Goal: Task Accomplishment & Management: Manage account settings

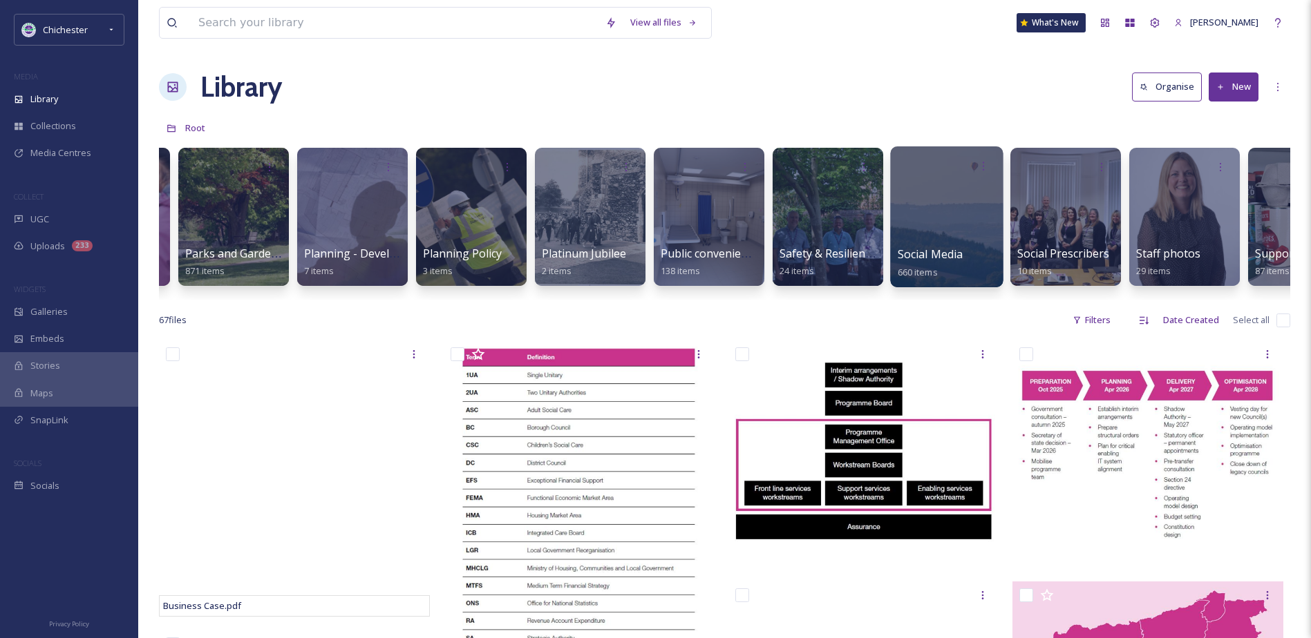
scroll to position [0, 4506]
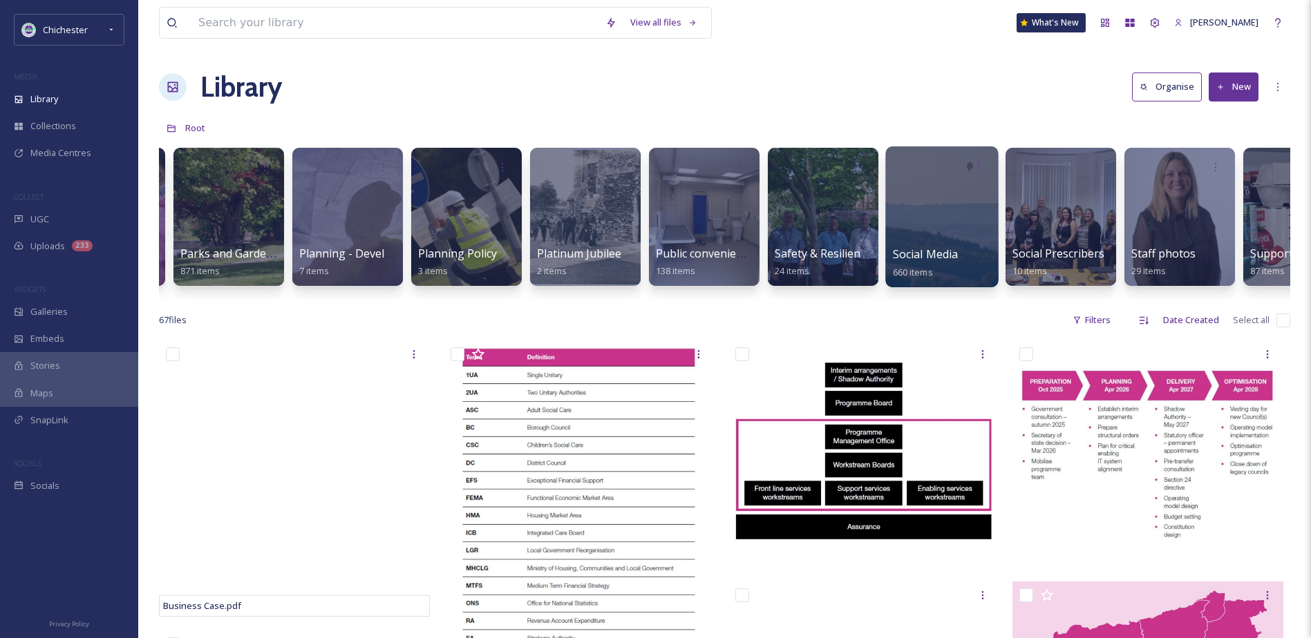
click at [965, 209] on div at bounding box center [941, 216] width 113 height 141
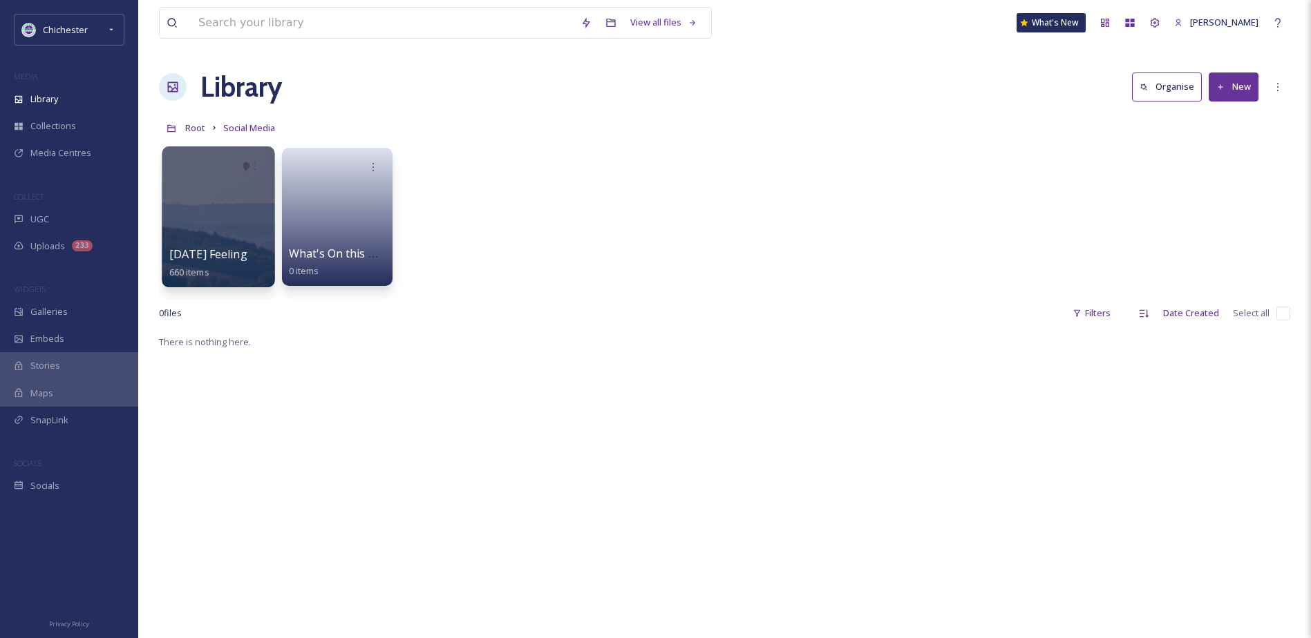
click at [225, 199] on div at bounding box center [218, 216] width 113 height 141
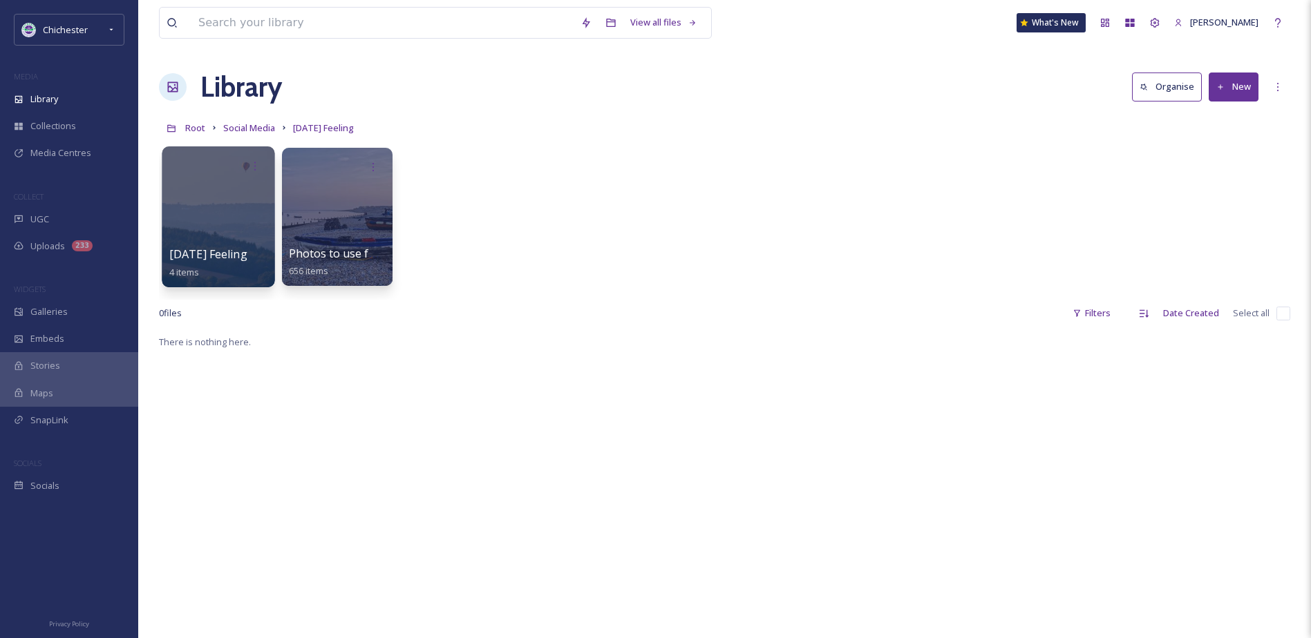
click at [235, 227] on div at bounding box center [218, 216] width 113 height 141
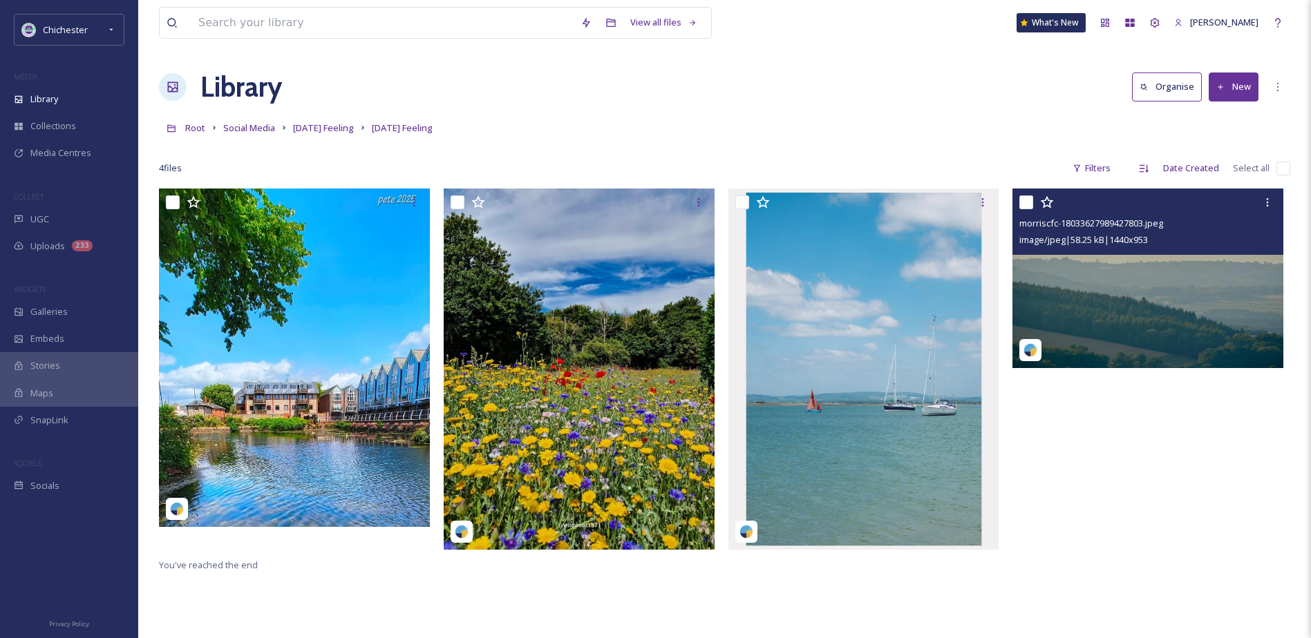
click at [1135, 308] on img at bounding box center [1147, 278] width 271 height 179
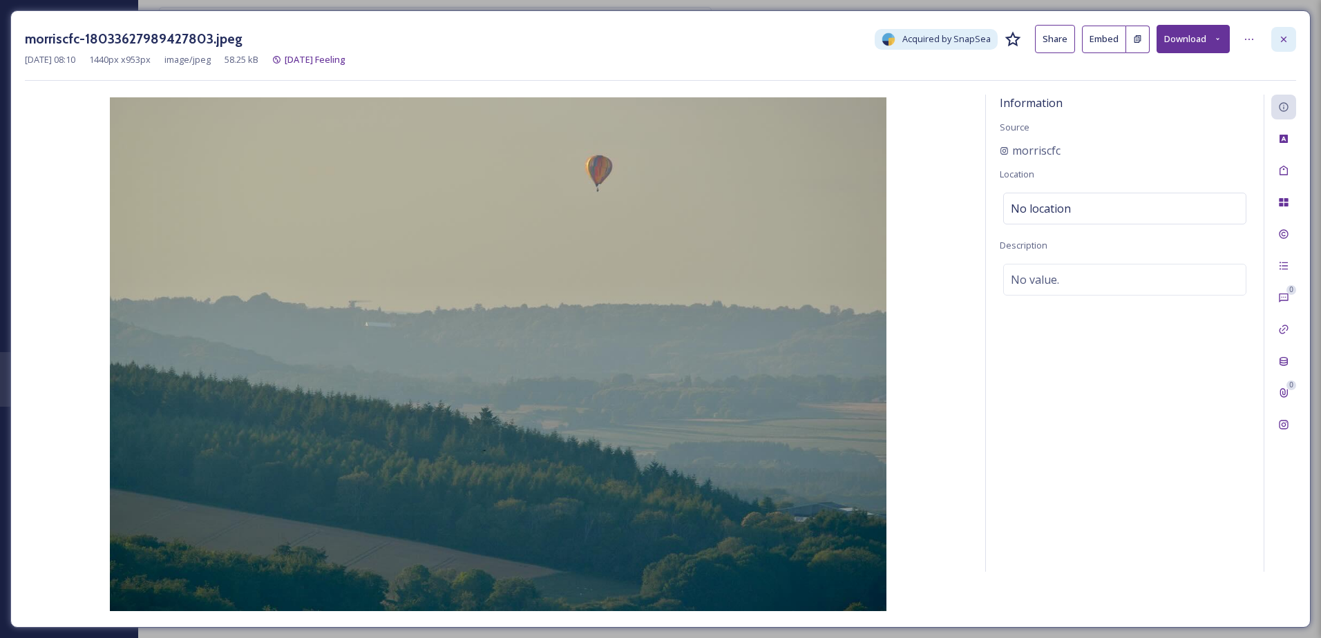
click at [1285, 43] on icon at bounding box center [1283, 39] width 11 height 11
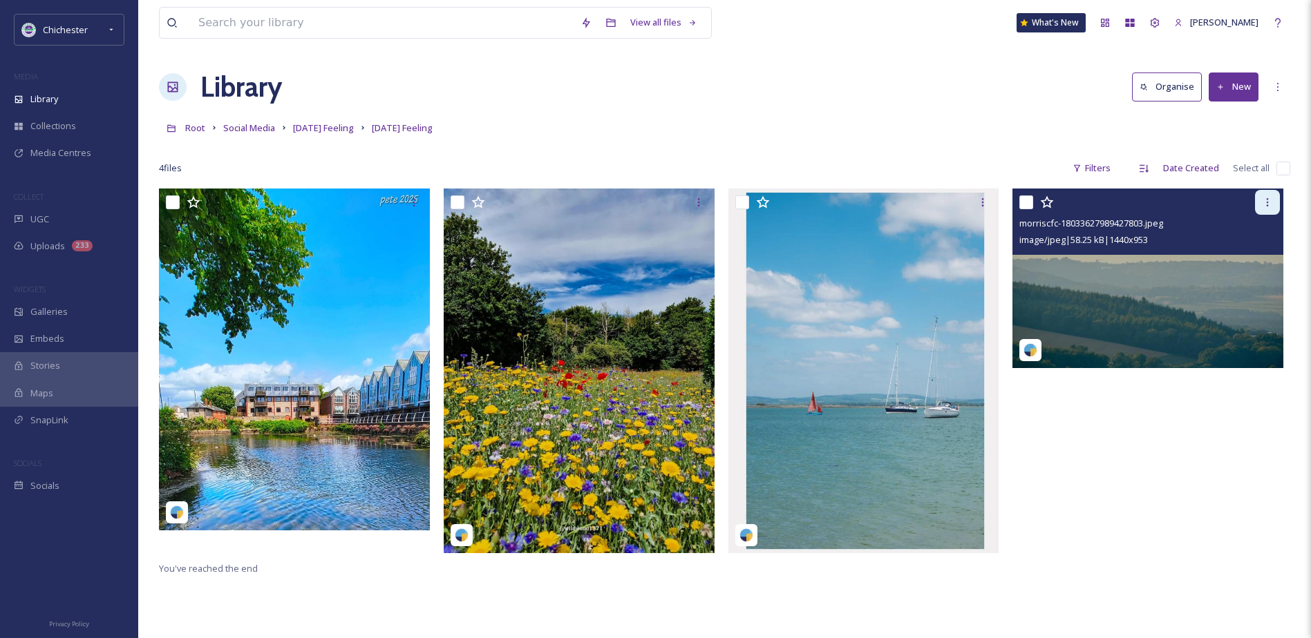
click at [1275, 203] on div at bounding box center [1267, 202] width 25 height 25
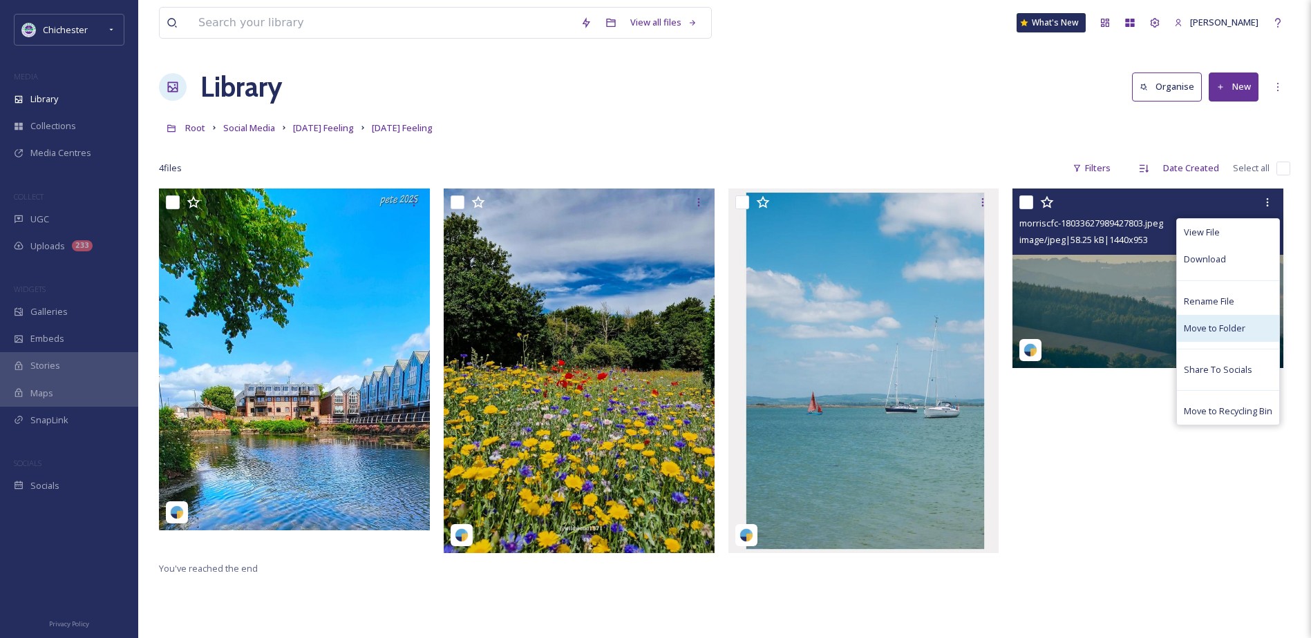
click at [1206, 318] on div "Move to Folder" at bounding box center [1228, 328] width 102 height 27
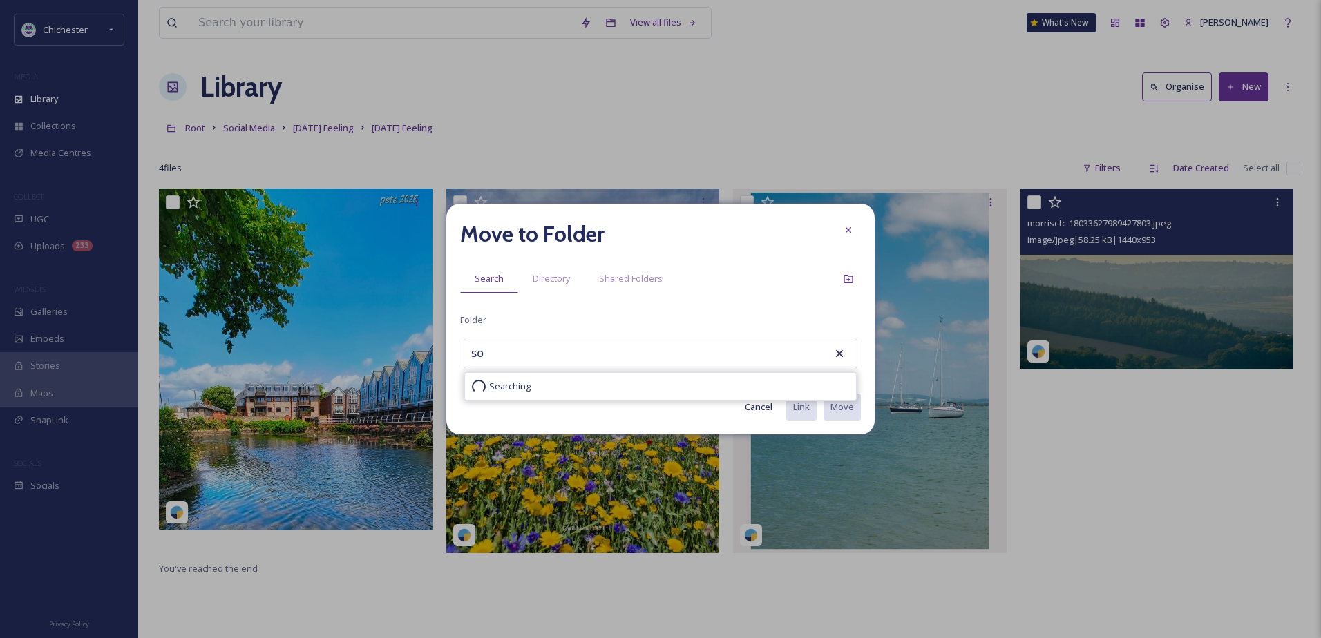
type input "s"
click at [535, 386] on div "Countryside" at bounding box center [660, 388] width 377 height 17
type input "Countryside"
click at [828, 406] on button "Move" at bounding box center [841, 407] width 39 height 28
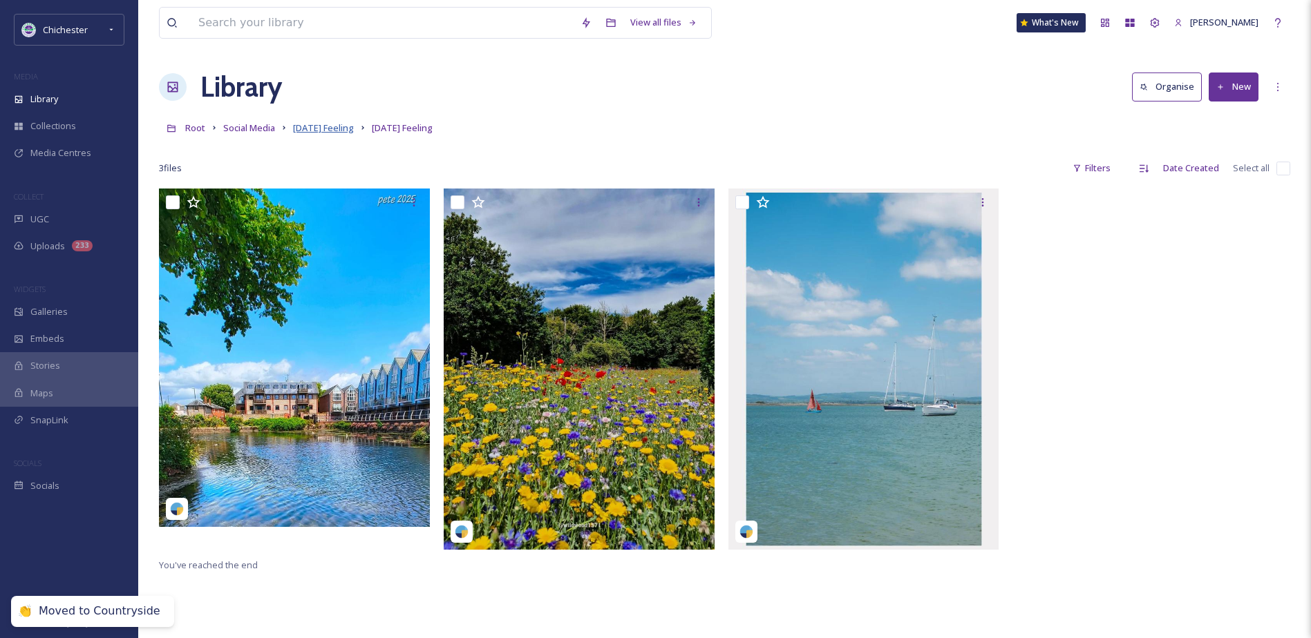
click at [326, 131] on span "[DATE] Feeling" at bounding box center [323, 128] width 61 height 12
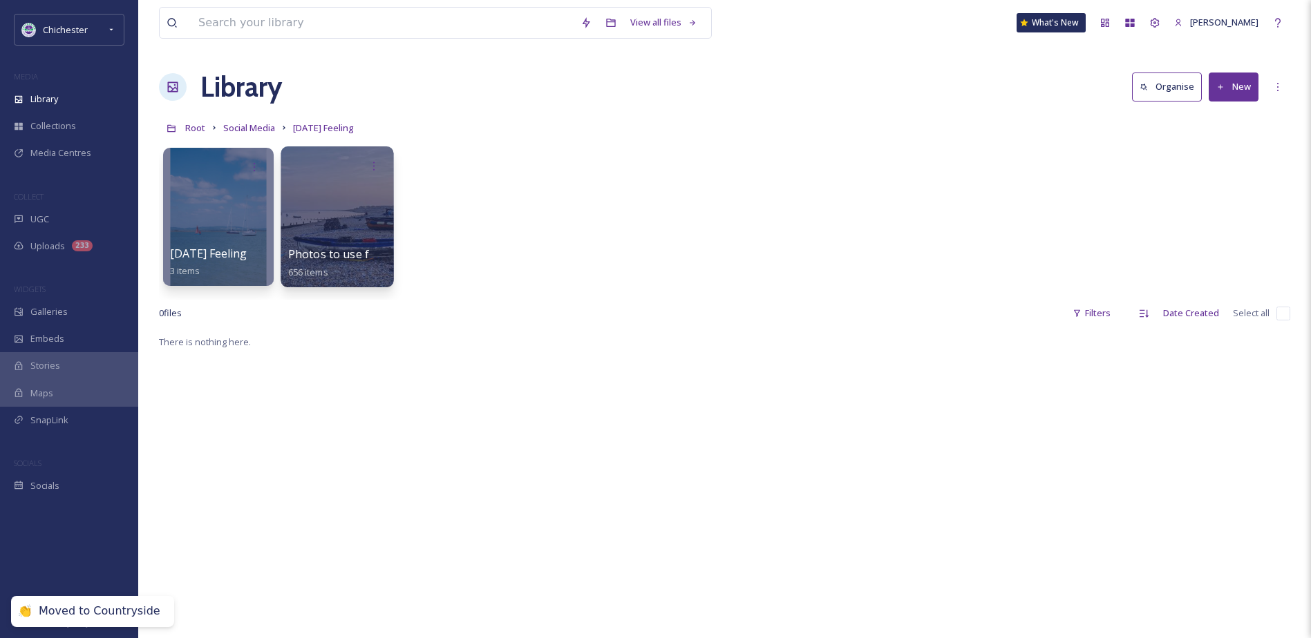
click at [318, 229] on div at bounding box center [337, 216] width 113 height 141
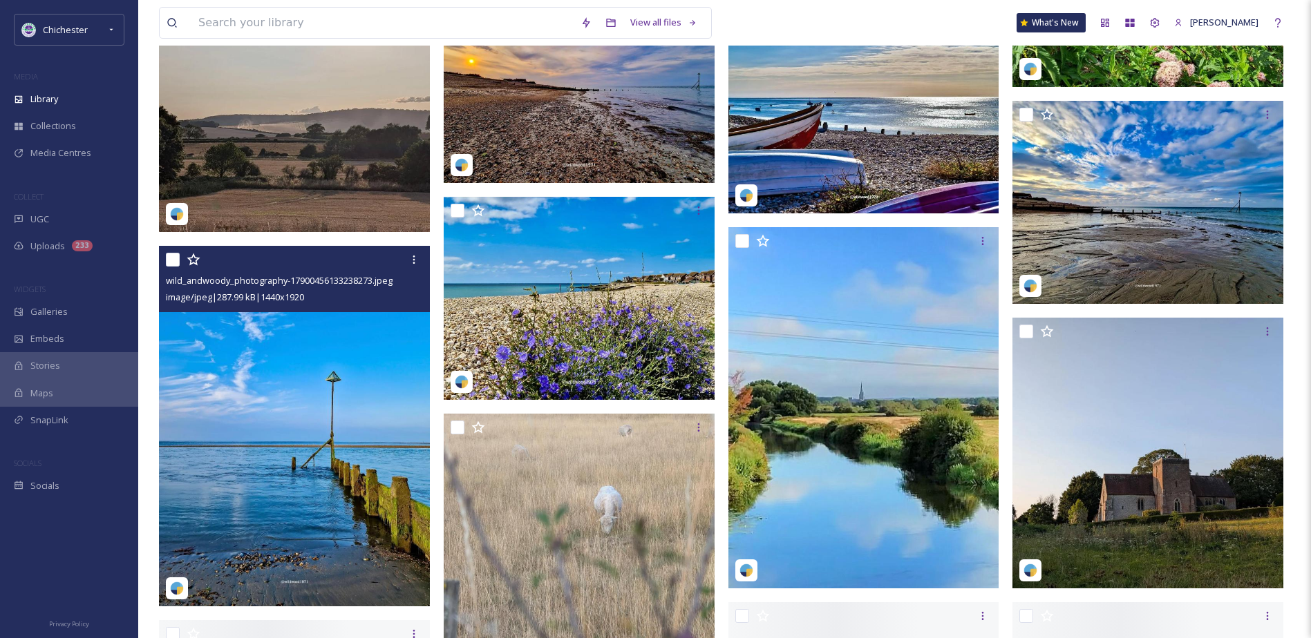
scroll to position [5735, 0]
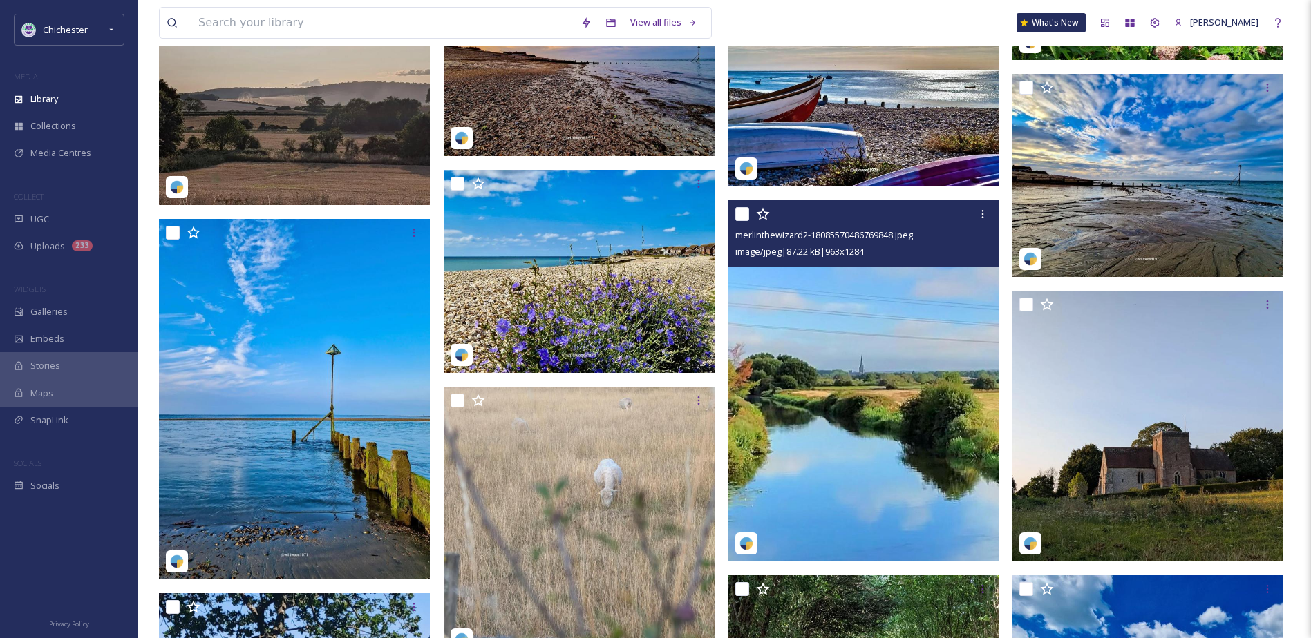
click at [866, 453] on img at bounding box center [863, 380] width 271 height 361
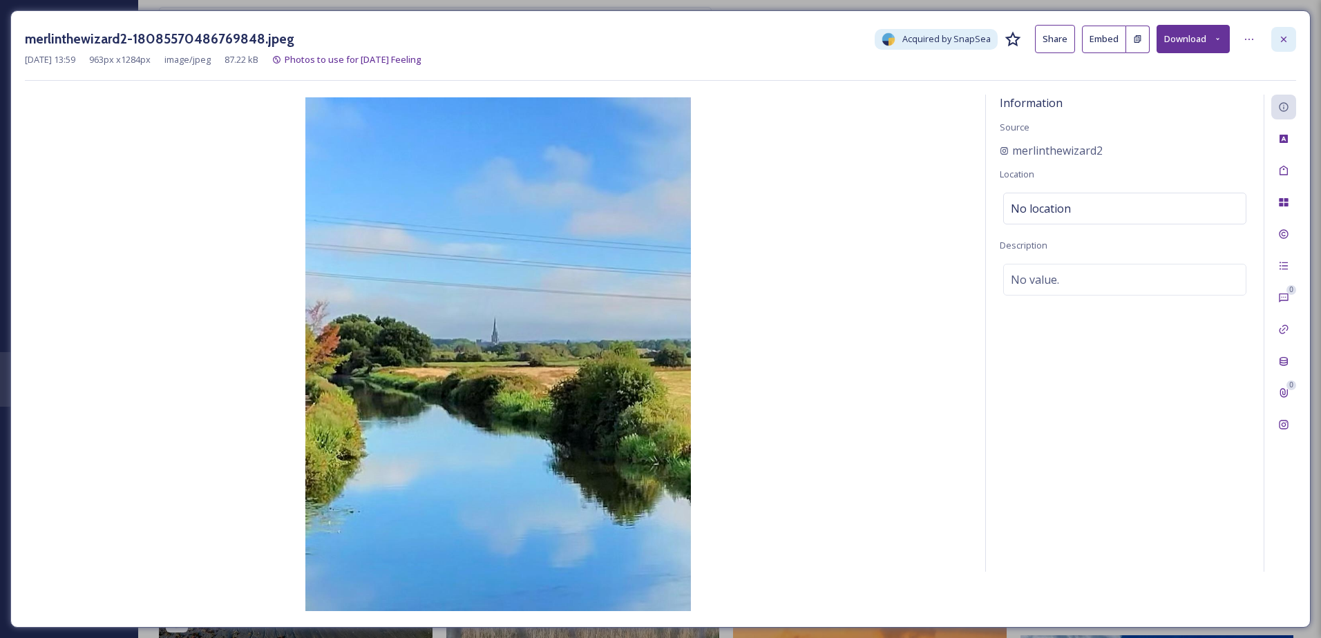
click at [1286, 44] on icon at bounding box center [1283, 39] width 11 height 11
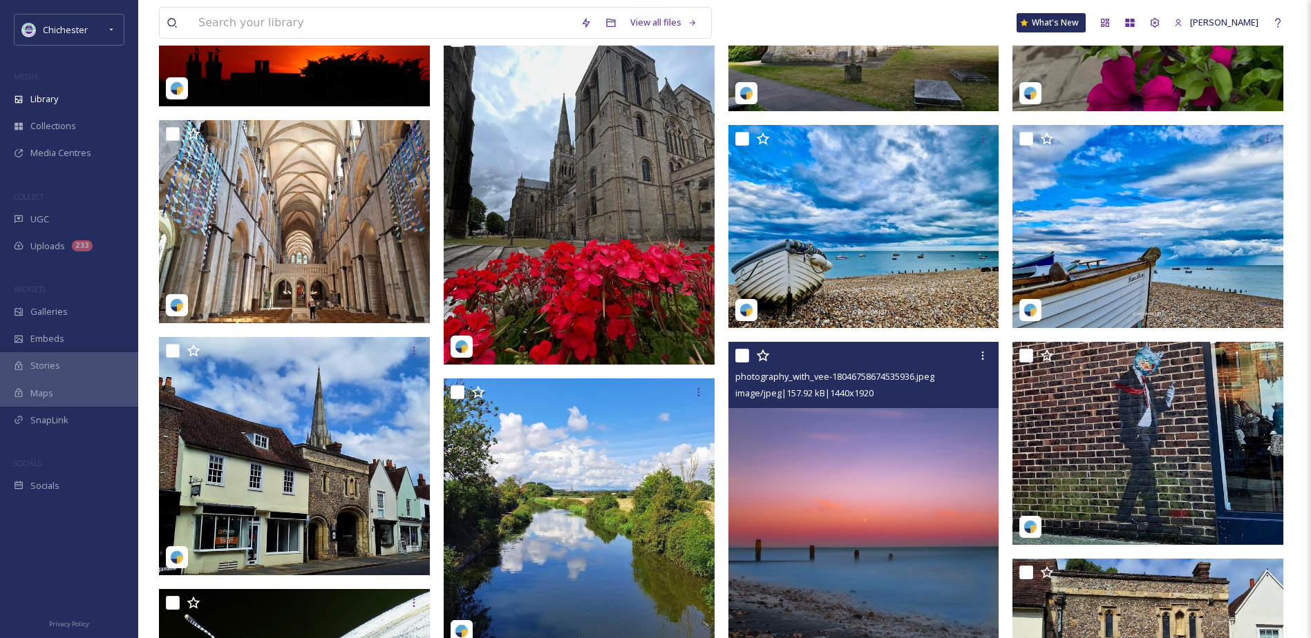
scroll to position [7337, 0]
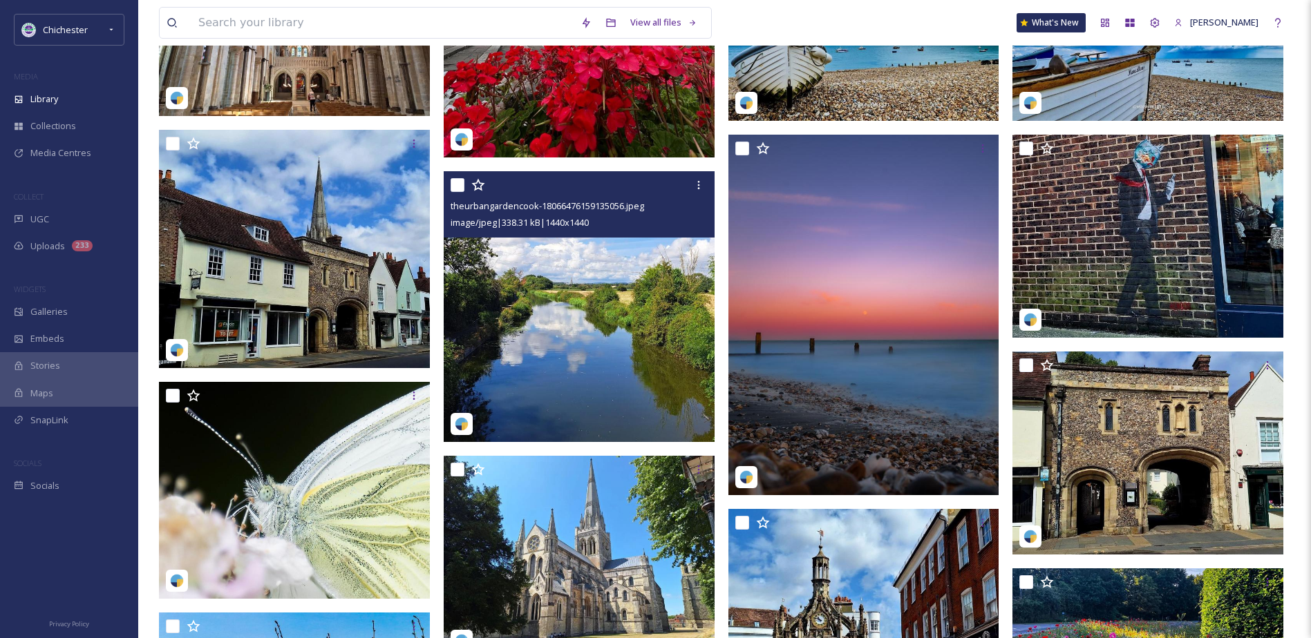
click at [645, 316] on img at bounding box center [579, 306] width 271 height 271
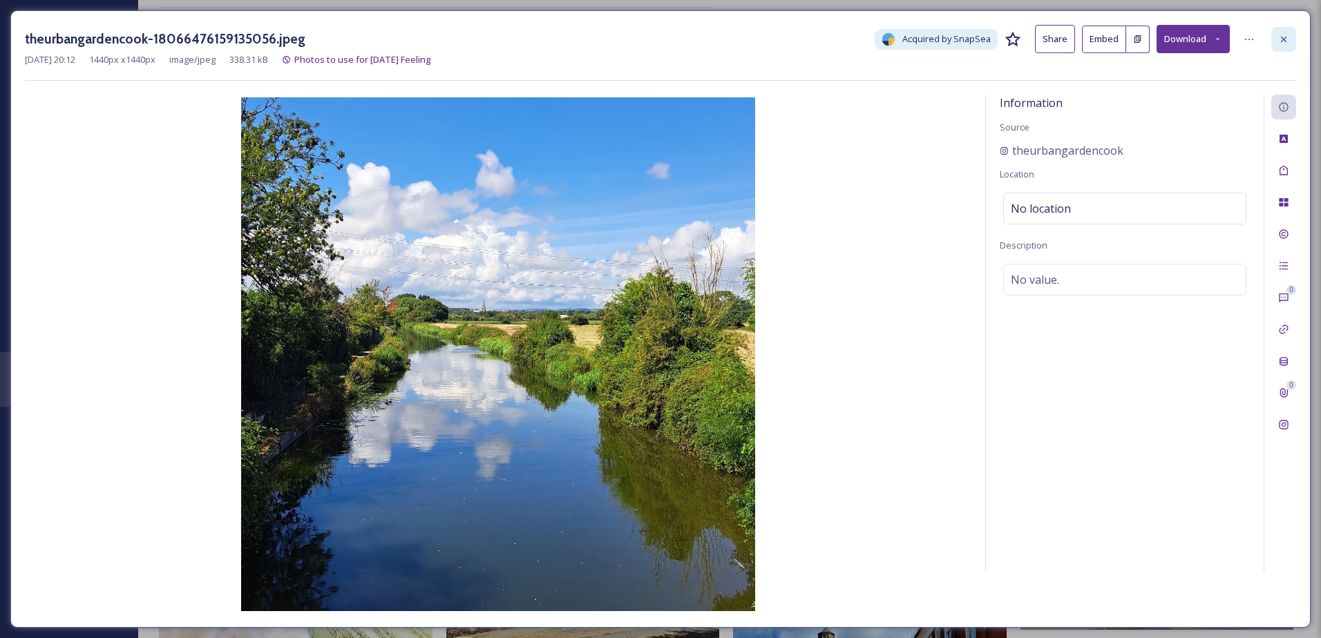
click at [1274, 31] on div at bounding box center [1283, 39] width 25 height 25
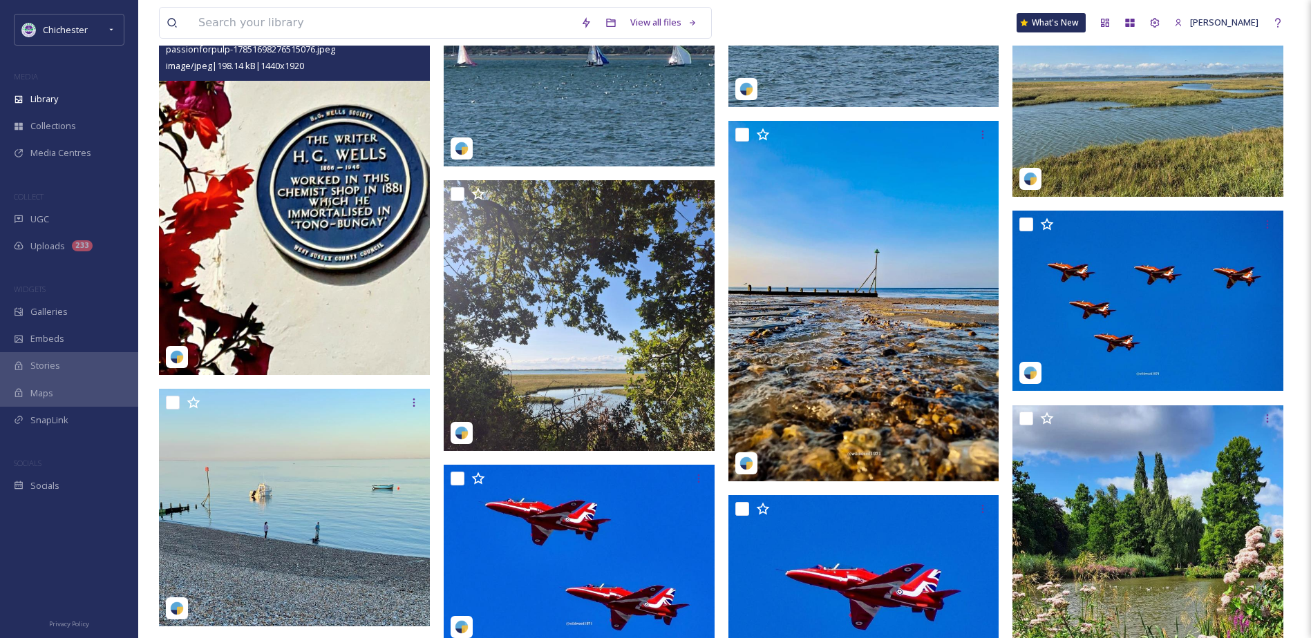
scroll to position [4988, 0]
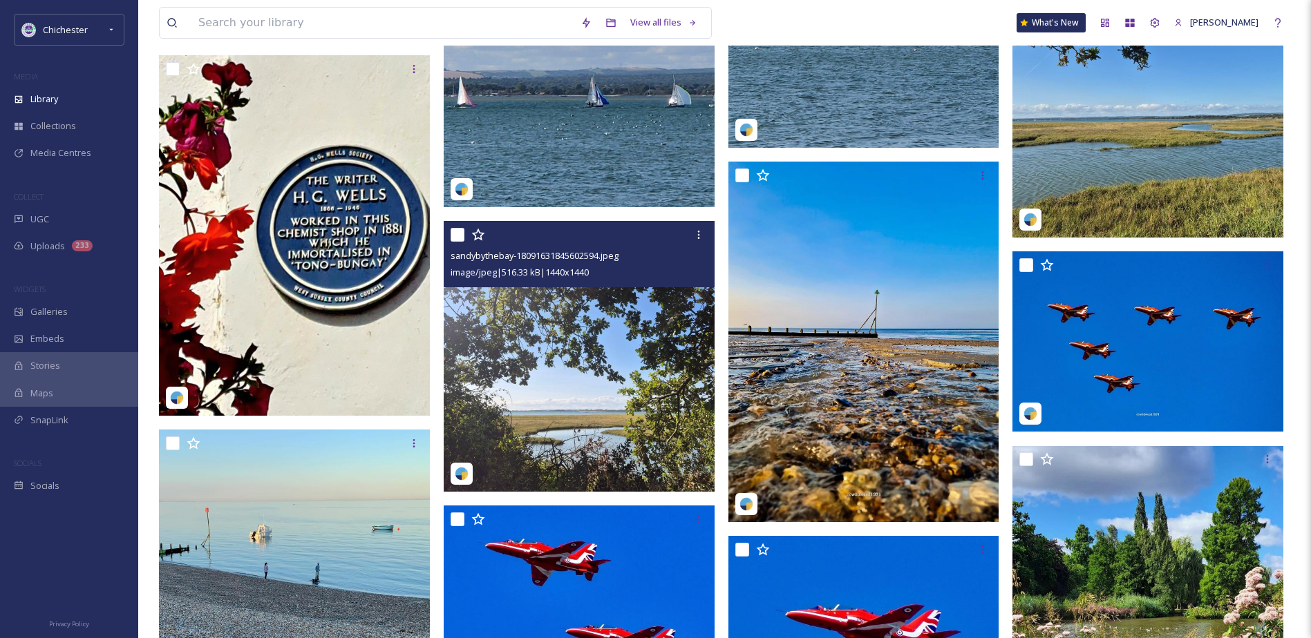
click at [605, 361] on img at bounding box center [579, 356] width 271 height 271
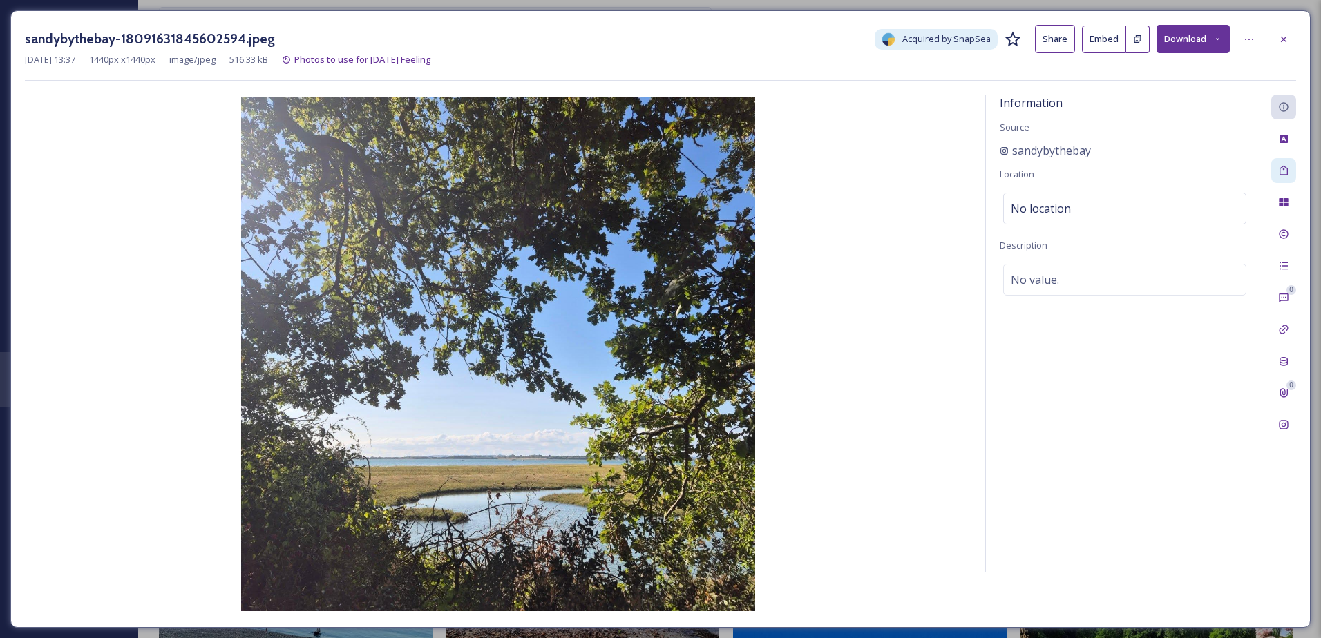
click at [1282, 180] on div at bounding box center [1283, 170] width 25 height 25
click at [1289, 29] on div at bounding box center [1283, 39] width 25 height 25
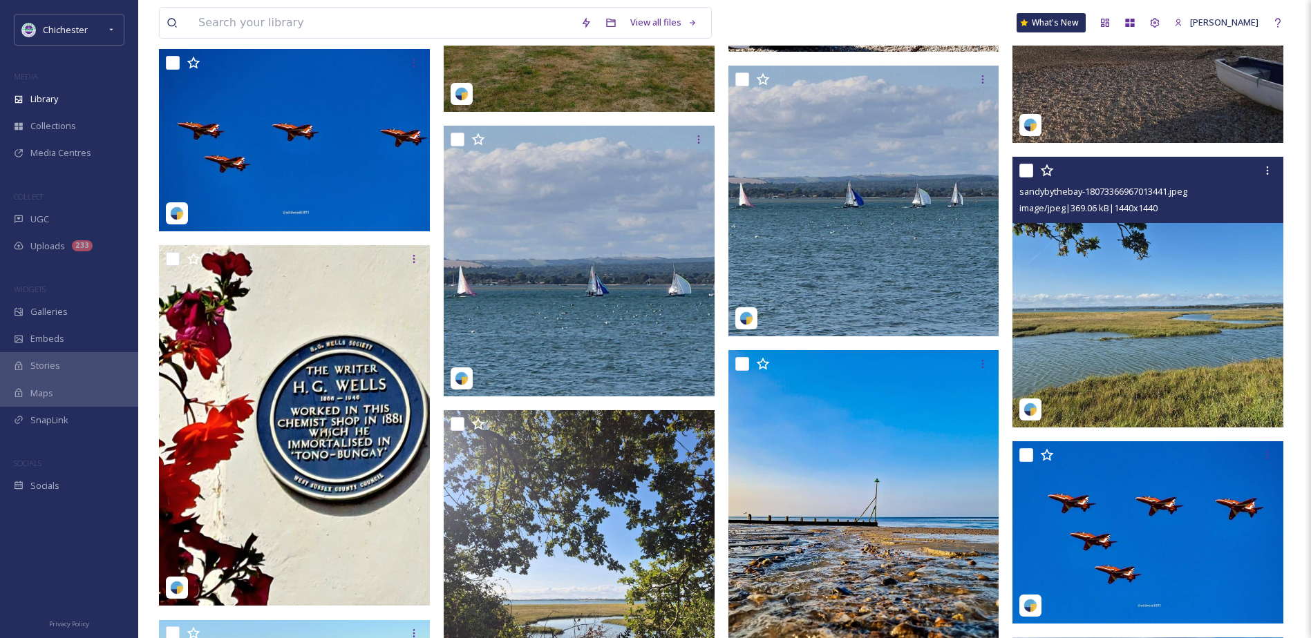
scroll to position [4780, 0]
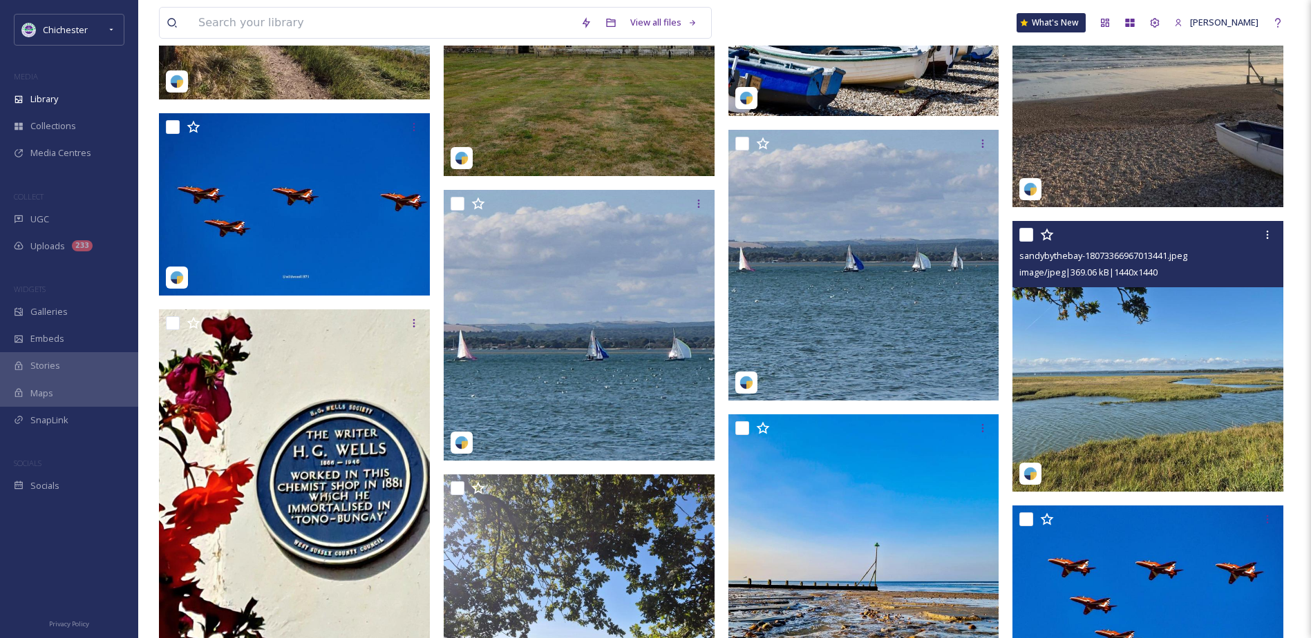
click at [1124, 340] on img at bounding box center [1147, 356] width 271 height 271
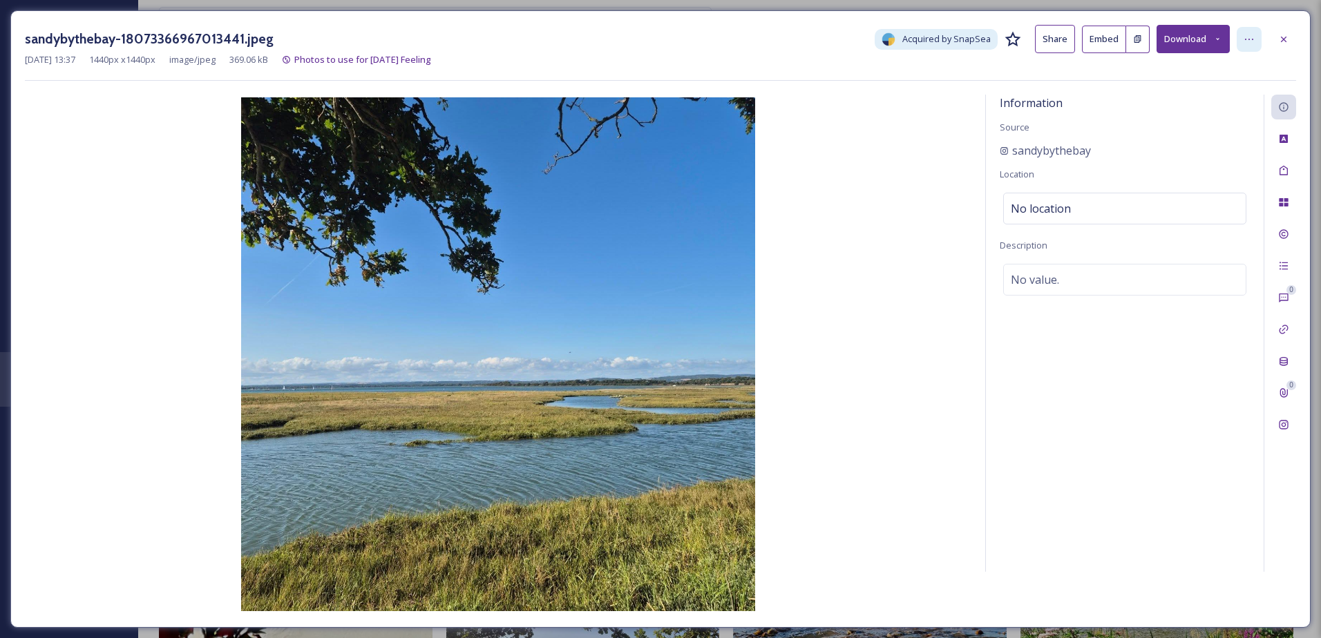
click at [1260, 44] on div at bounding box center [1249, 39] width 25 height 25
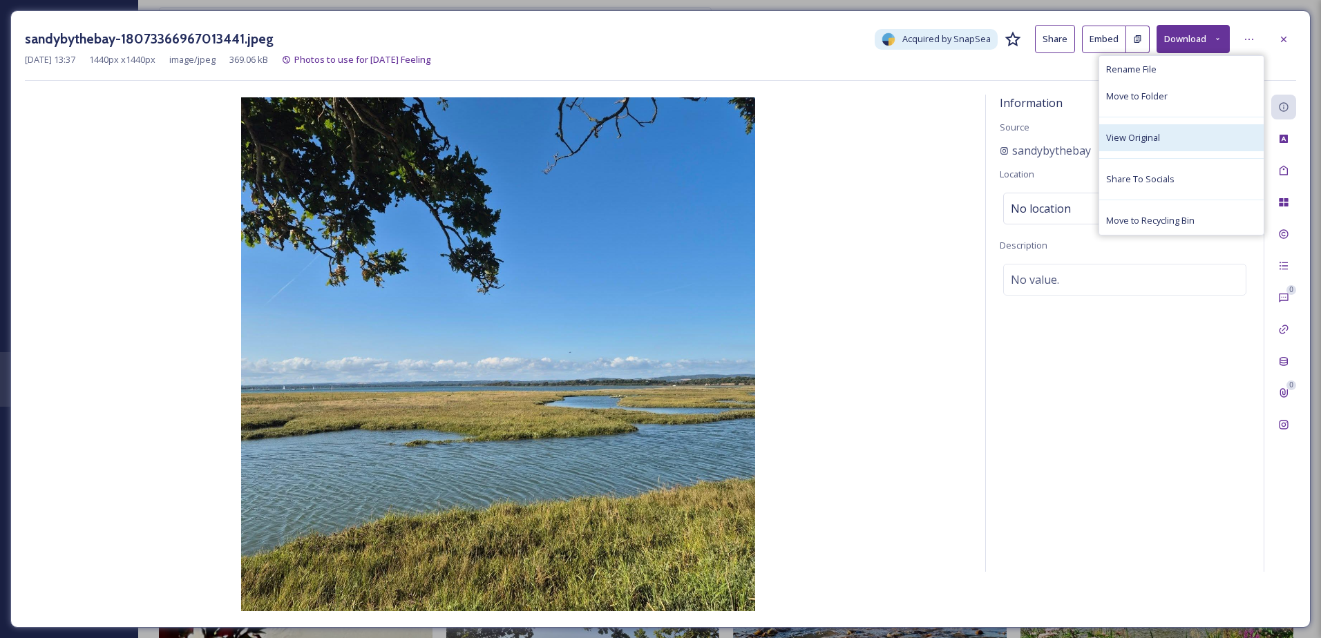
click at [1138, 137] on span "View Original" at bounding box center [1133, 137] width 54 height 13
click at [1055, 275] on span "No value." at bounding box center [1035, 280] width 48 height 17
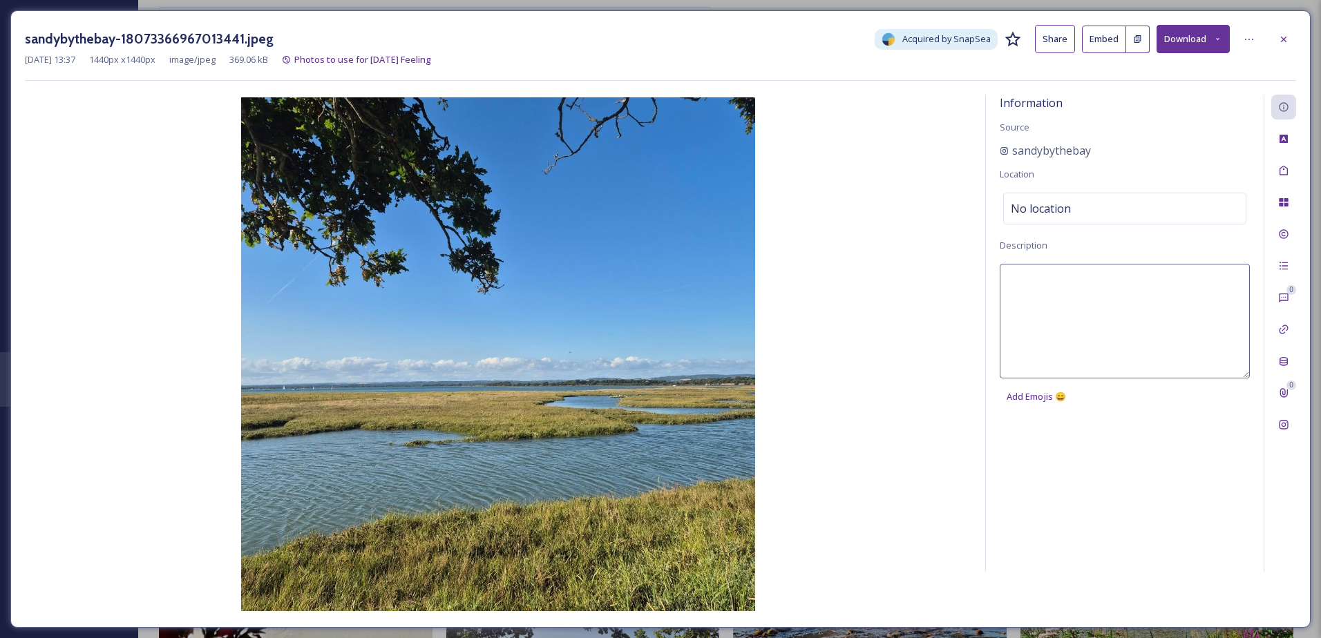
click at [1045, 283] on textarea at bounding box center [1125, 321] width 250 height 115
type textarea "[GEOGRAPHIC_DATA]"
click at [1278, 164] on div at bounding box center [1283, 170] width 25 height 25
click at [1073, 160] on div "No tags" at bounding box center [1124, 169] width 243 height 32
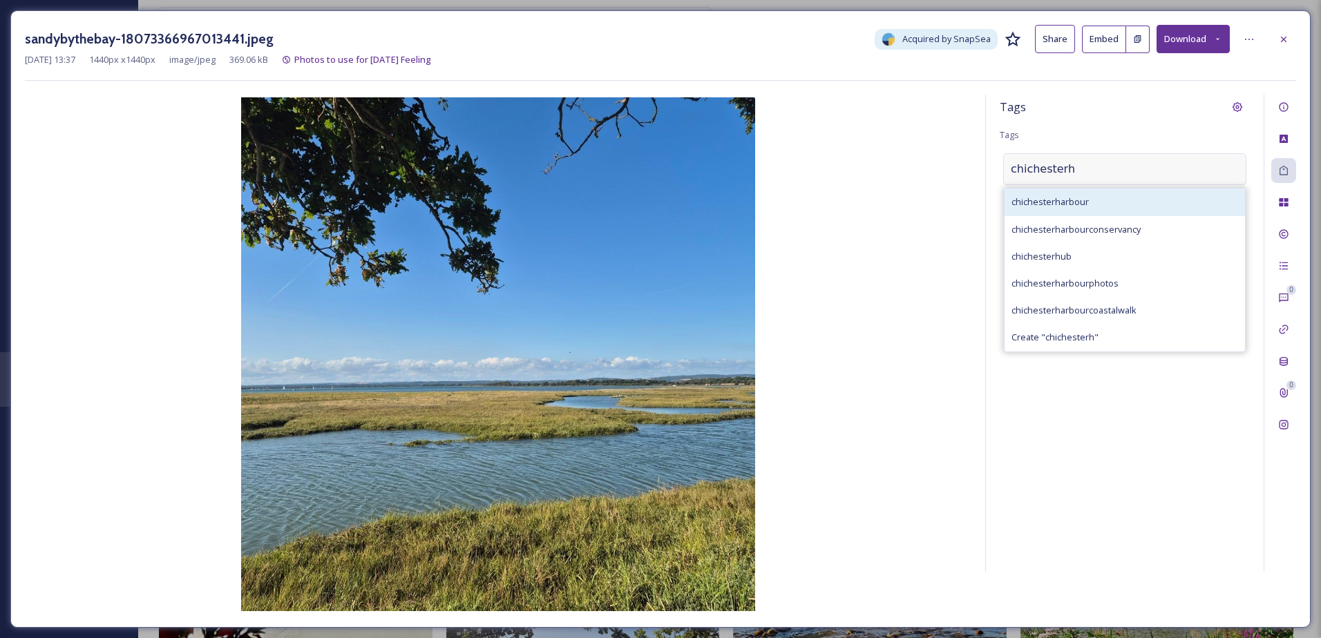
type input "chichesterh"
click at [1051, 193] on div "chichesterharbour" at bounding box center [1125, 202] width 240 height 27
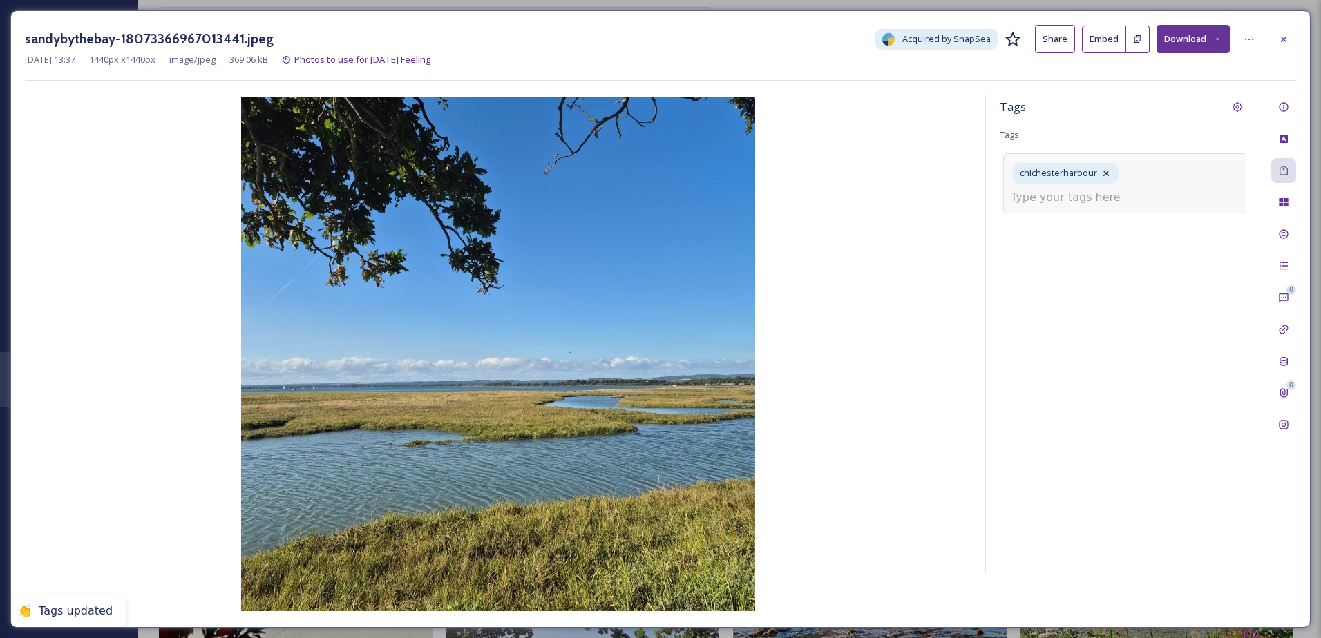
click at [1082, 199] on input at bounding box center [1080, 197] width 138 height 17
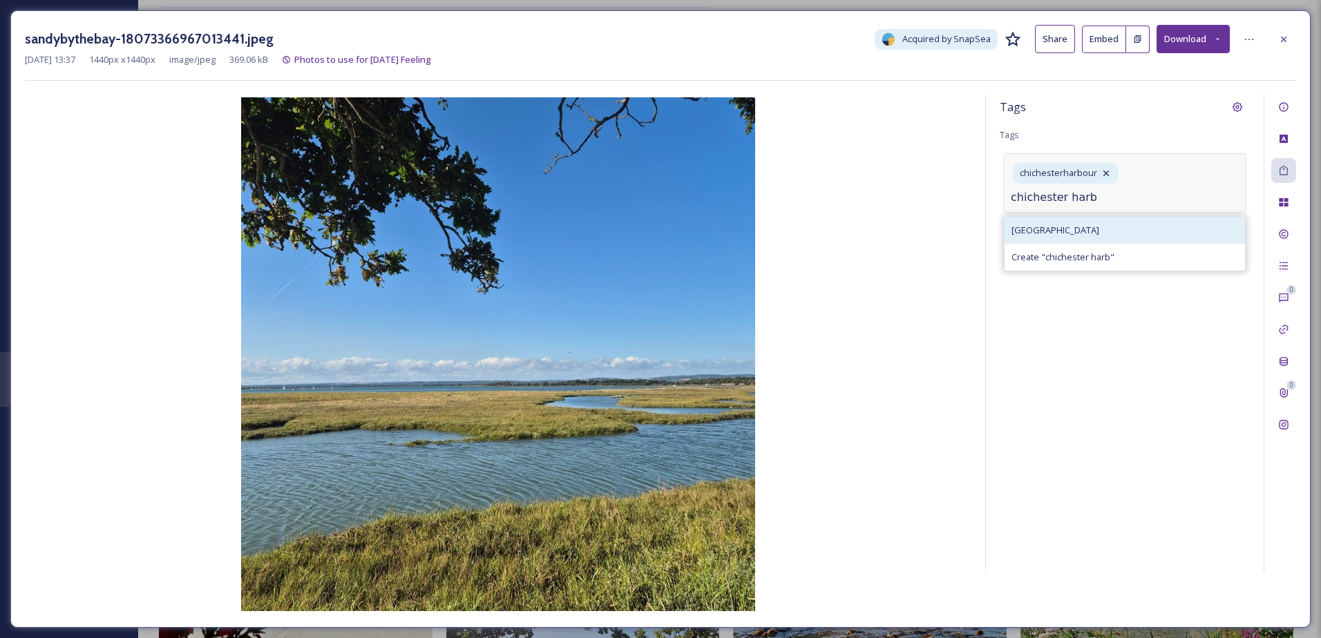
type input "chichester harb"
click at [1079, 227] on span "[GEOGRAPHIC_DATA]" at bounding box center [1056, 230] width 88 height 13
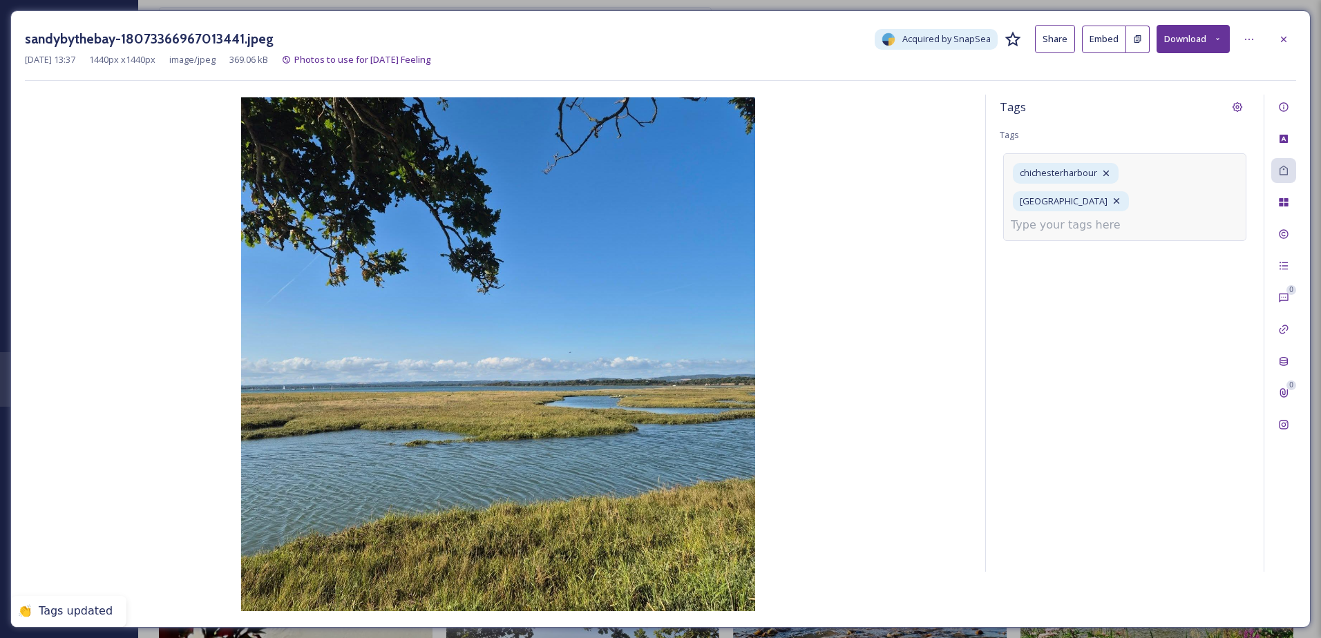
click at [1056, 217] on input at bounding box center [1080, 225] width 138 height 17
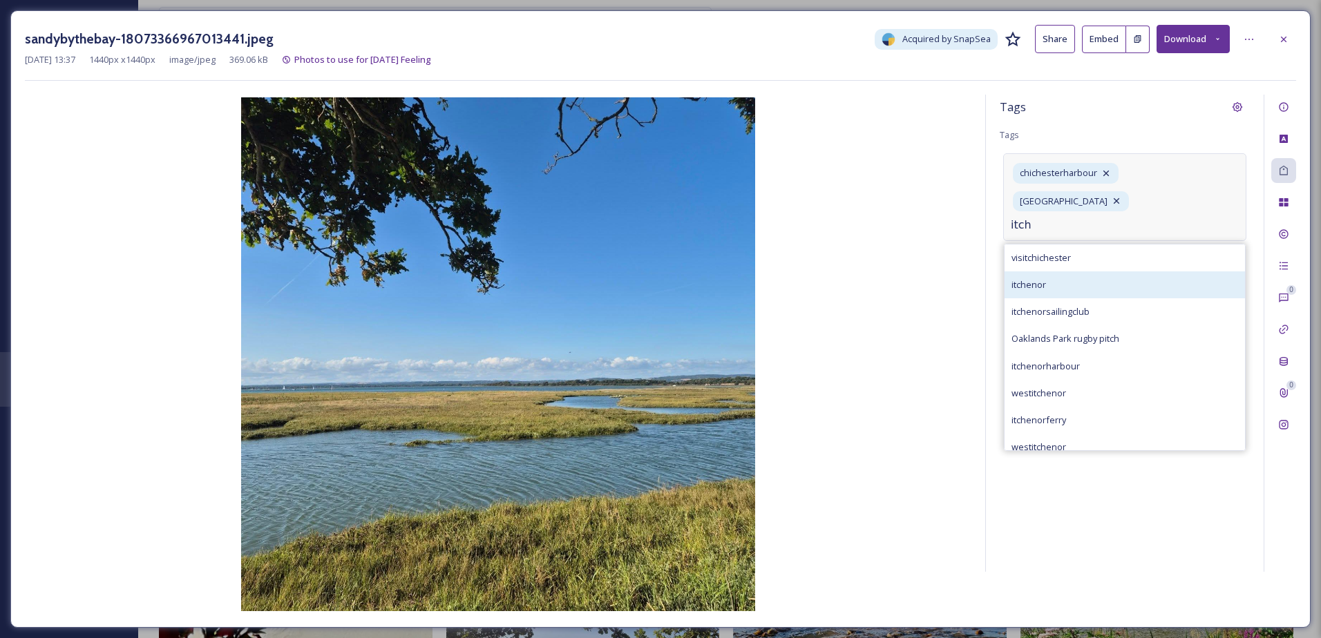
type input "itch"
click at [1055, 272] on div "itchenor" at bounding box center [1125, 285] width 240 height 27
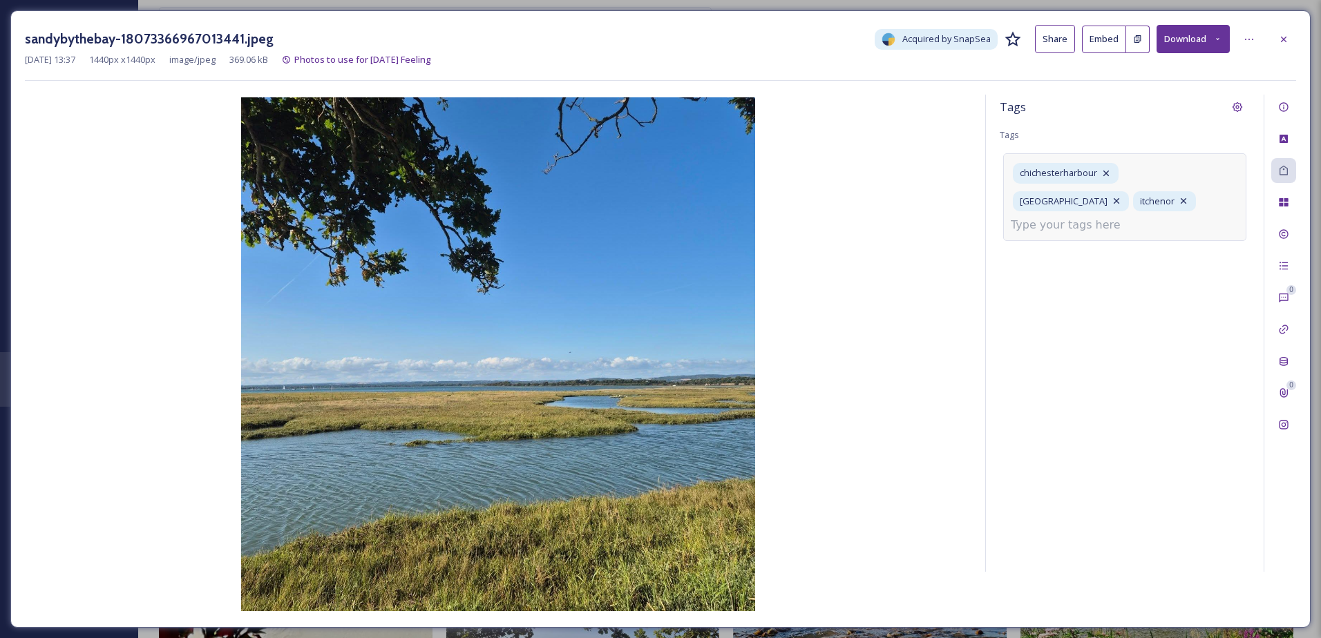
click at [1279, 37] on icon at bounding box center [1283, 39] width 11 height 11
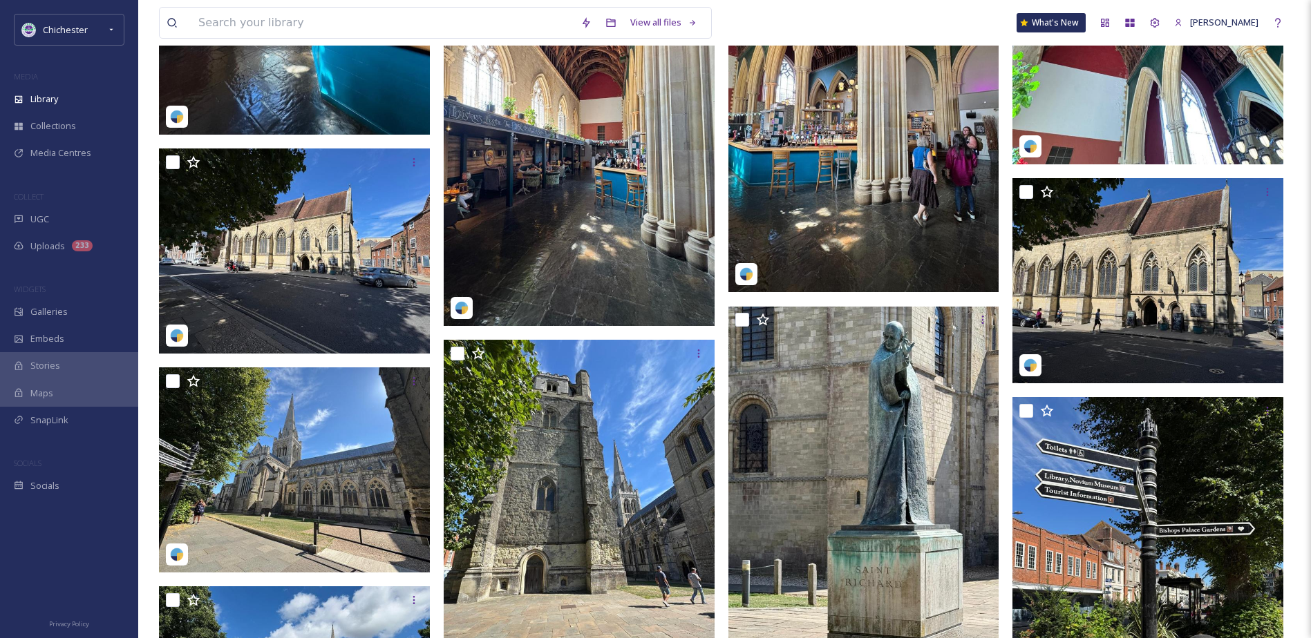
scroll to position [2224, 0]
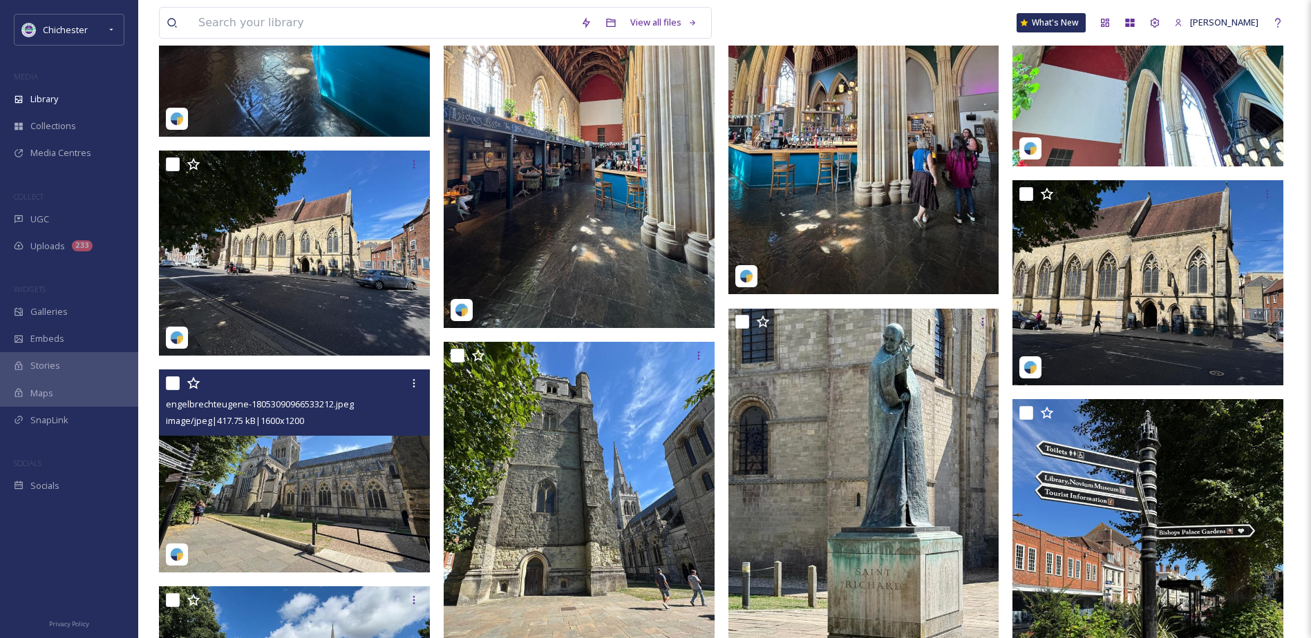
click at [264, 482] on img at bounding box center [294, 471] width 271 height 203
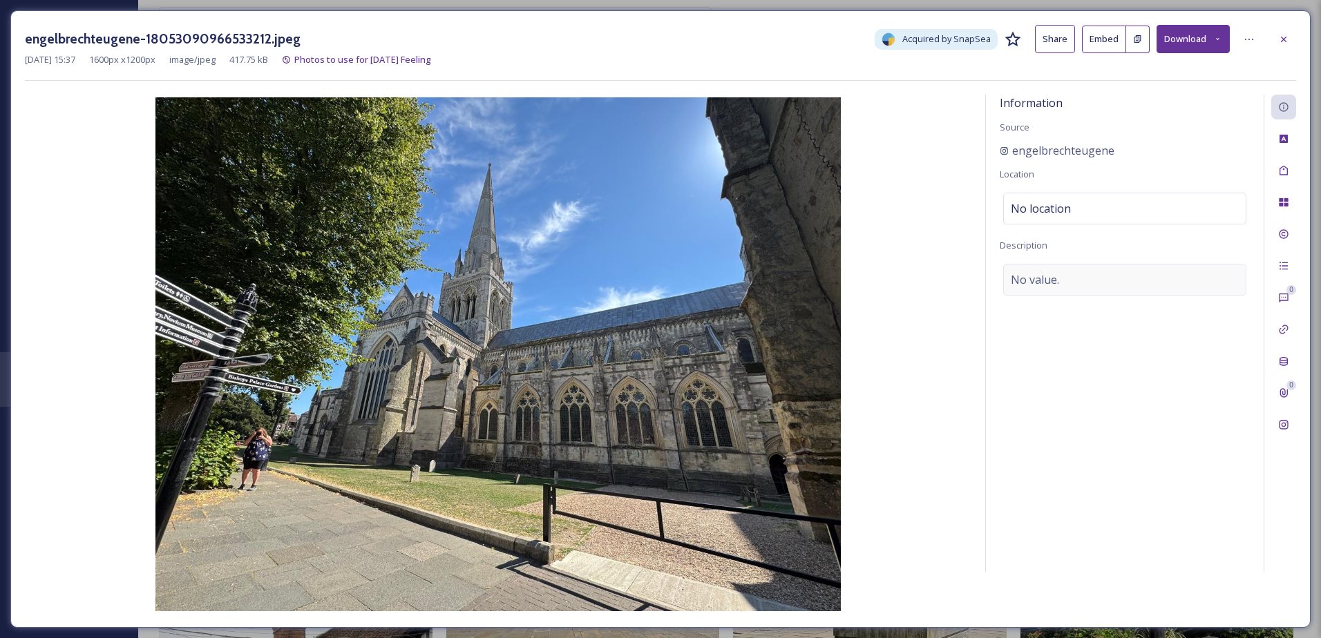
click at [1102, 269] on div "No value." at bounding box center [1124, 280] width 243 height 32
click at [1088, 285] on textarea at bounding box center [1125, 321] width 250 height 115
type textarea "[GEOGRAPHIC_DATA]"
click at [1284, 32] on div at bounding box center [1283, 39] width 25 height 25
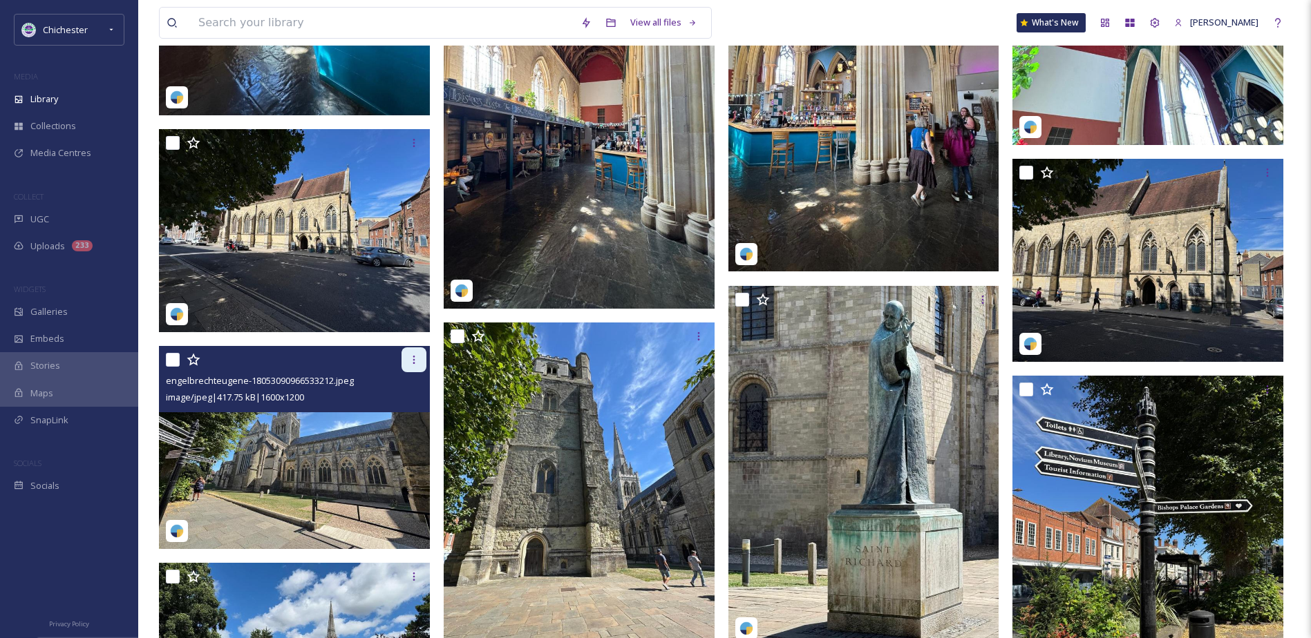
click at [417, 369] on div at bounding box center [413, 360] width 25 height 25
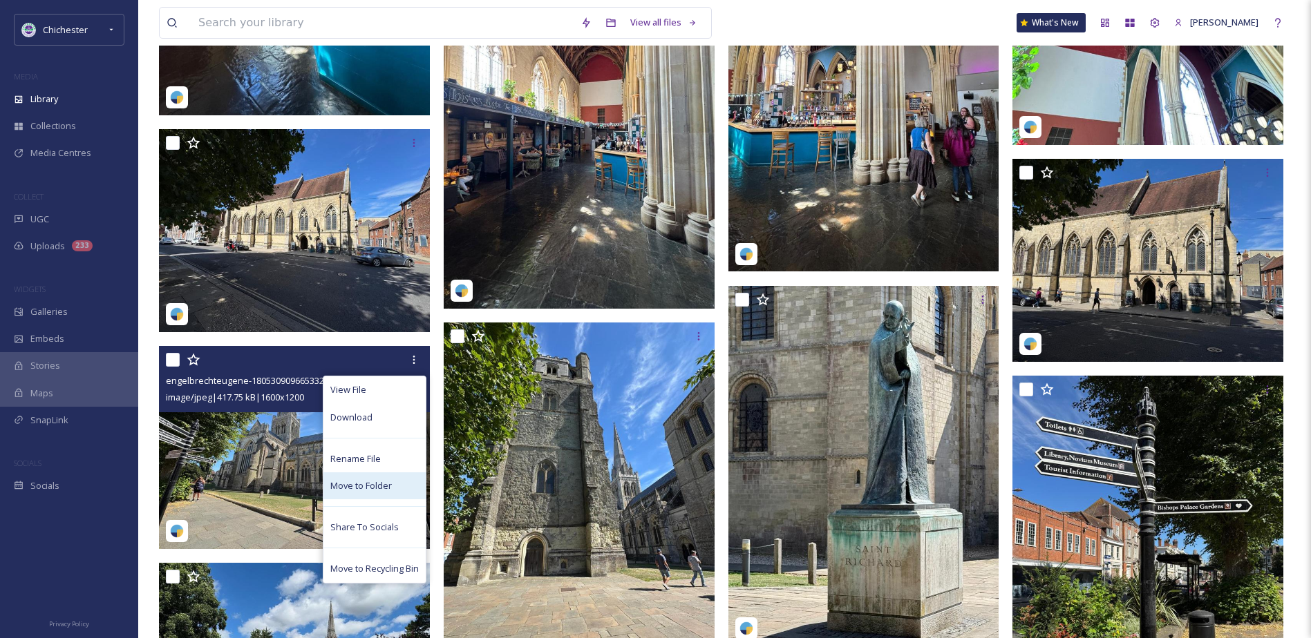
click at [364, 488] on span "Move to Folder" at bounding box center [360, 486] width 61 height 13
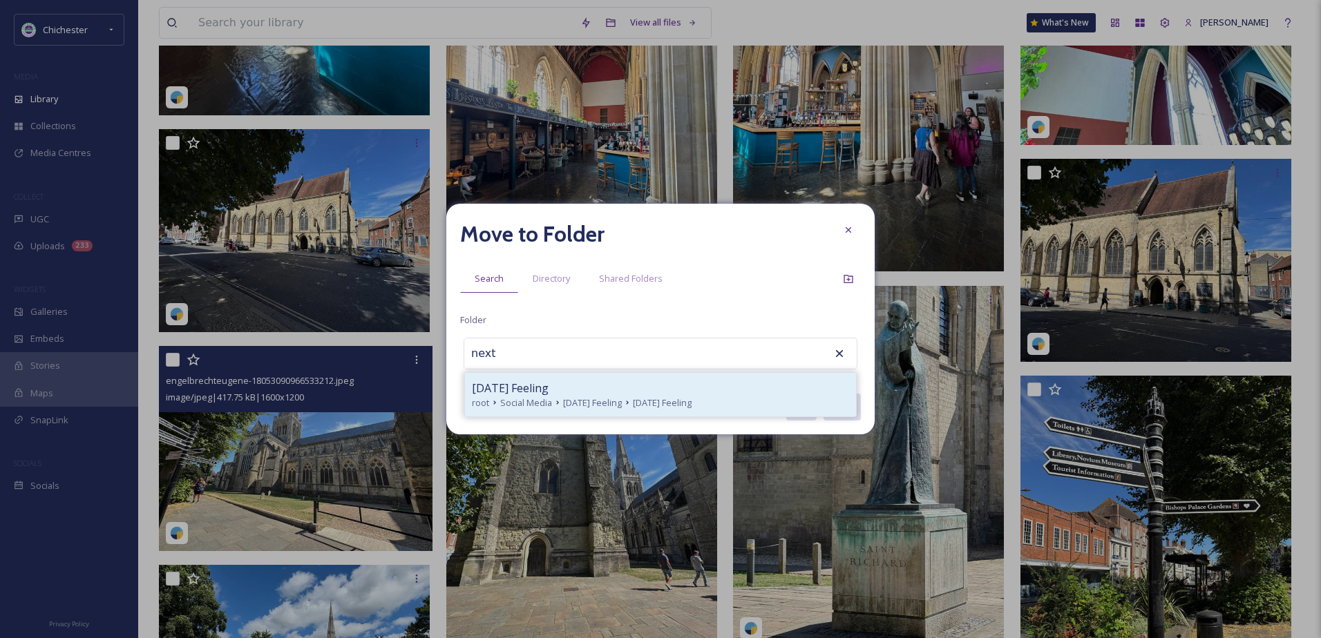
click at [675, 397] on span "[DATE] Feeling" at bounding box center [662, 403] width 59 height 13
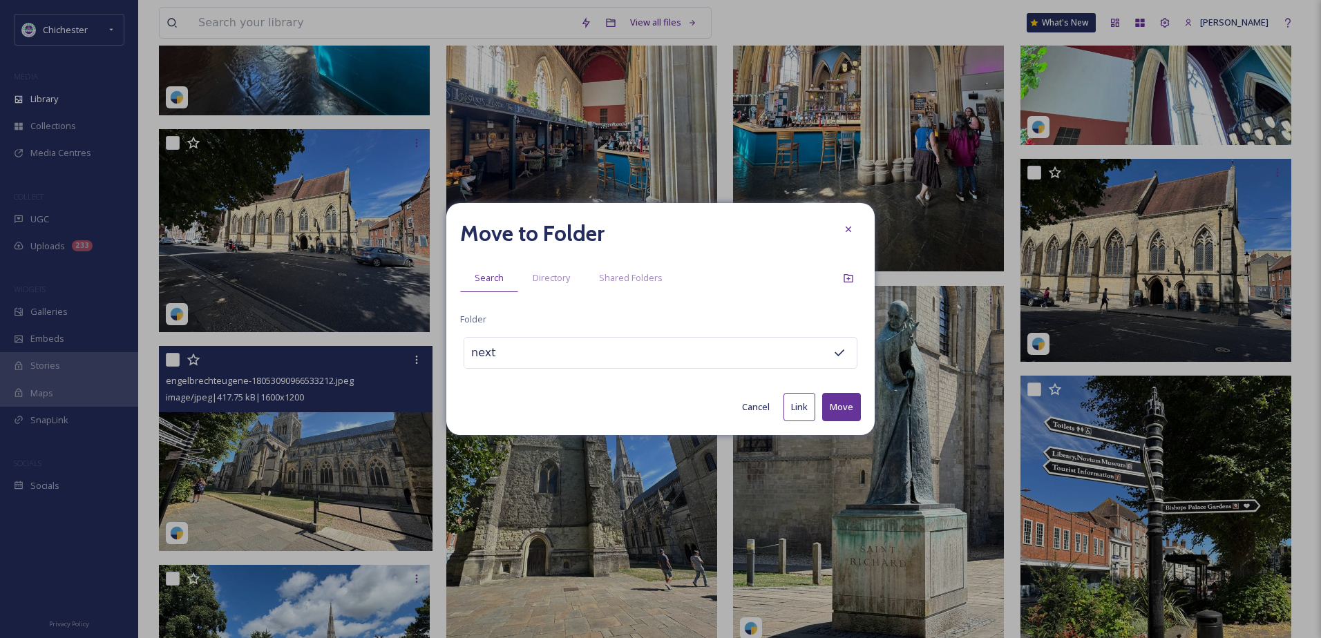
type input "[DATE] Feeling"
click at [846, 400] on button "Move" at bounding box center [841, 407] width 39 height 28
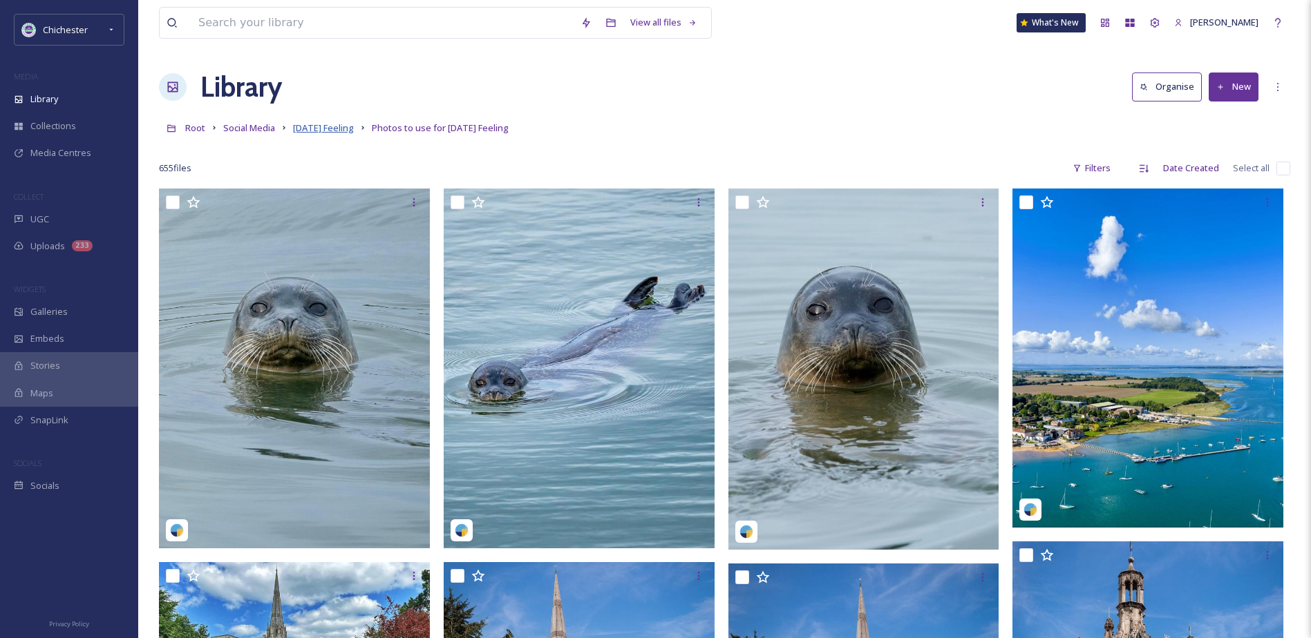
click at [309, 126] on span "[DATE] Feeling" at bounding box center [323, 128] width 61 height 12
click at [343, 128] on span "[DATE] Feeling" at bounding box center [323, 128] width 61 height 12
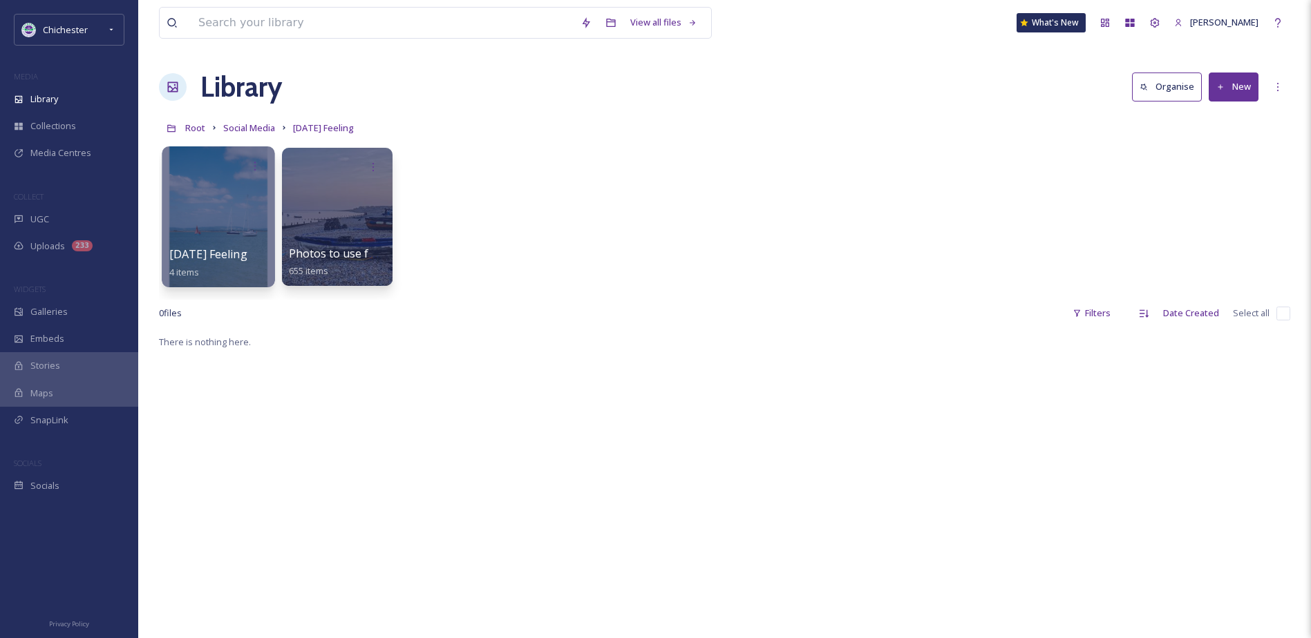
click at [239, 210] on div at bounding box center [218, 216] width 113 height 141
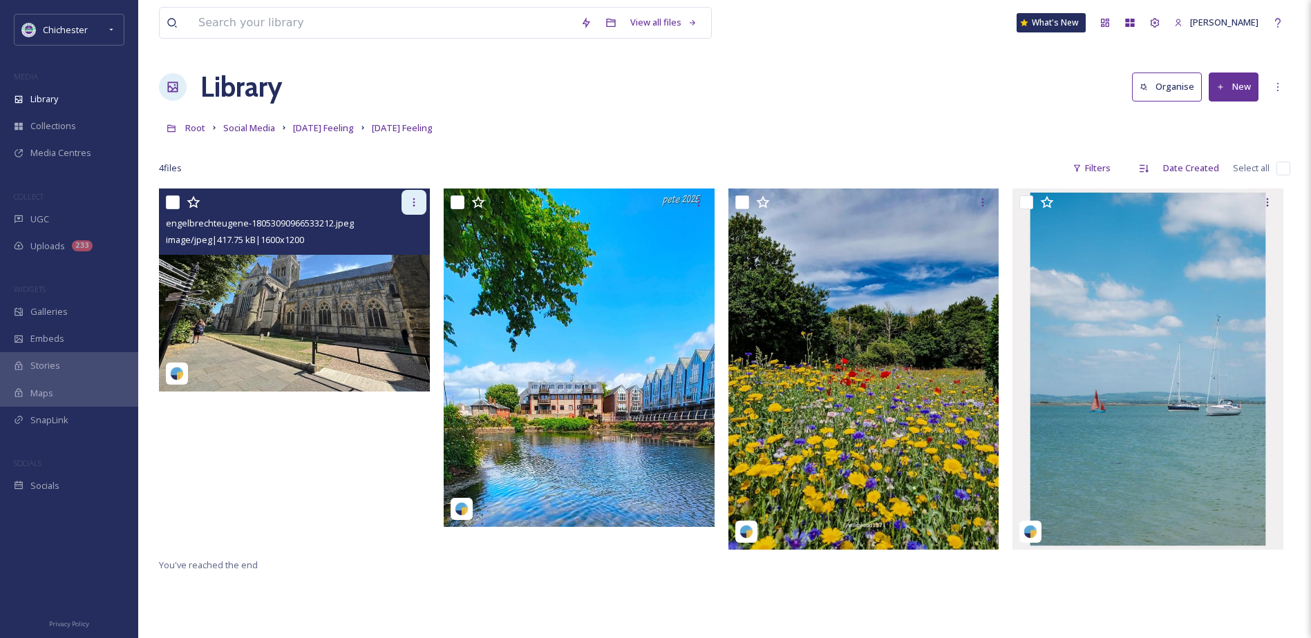
click at [402, 204] on div at bounding box center [413, 202] width 25 height 25
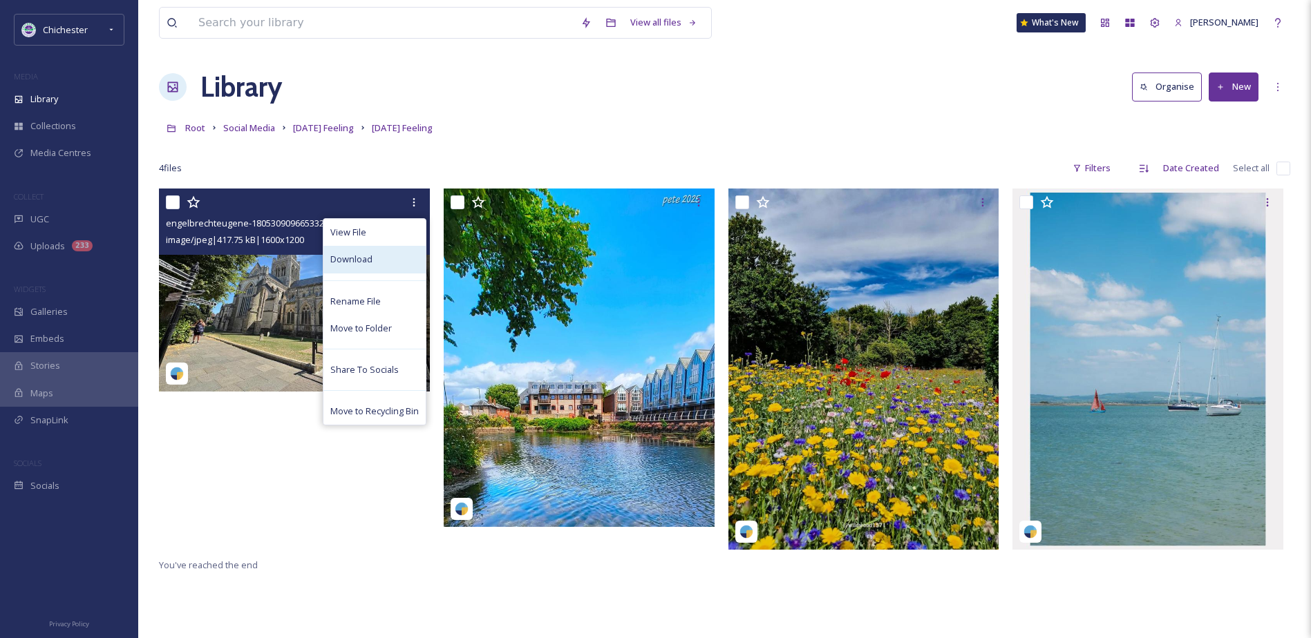
click at [367, 255] on span "Download" at bounding box center [351, 259] width 42 height 13
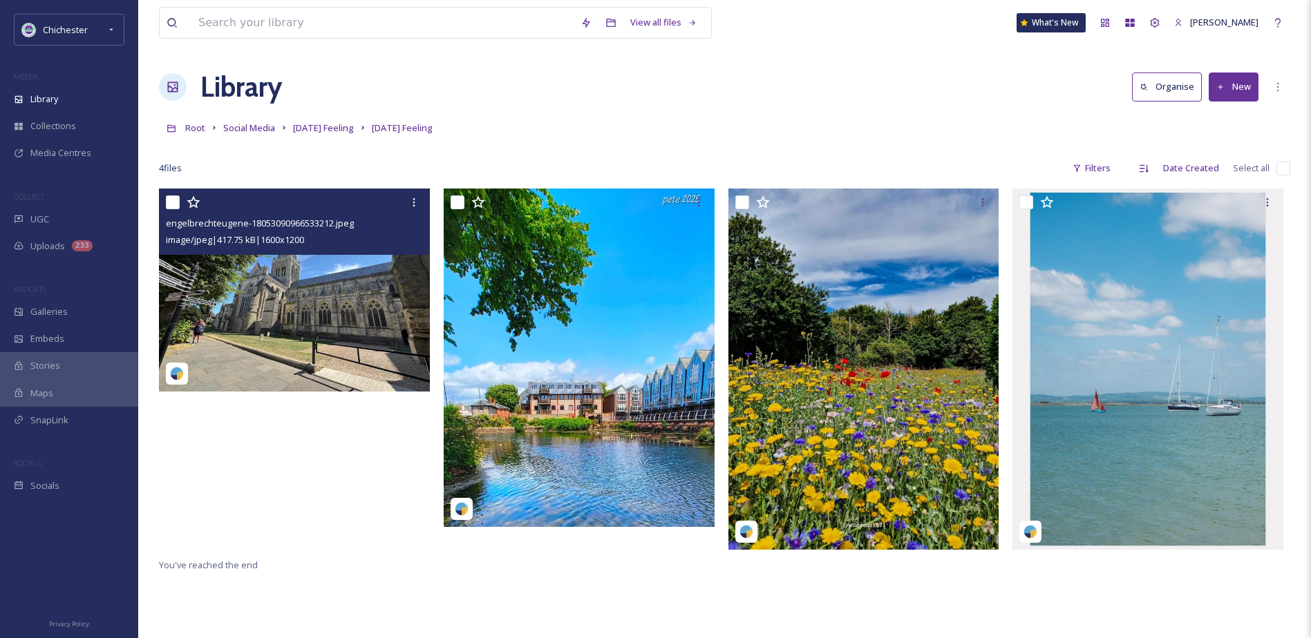
click at [294, 291] on img at bounding box center [294, 290] width 271 height 203
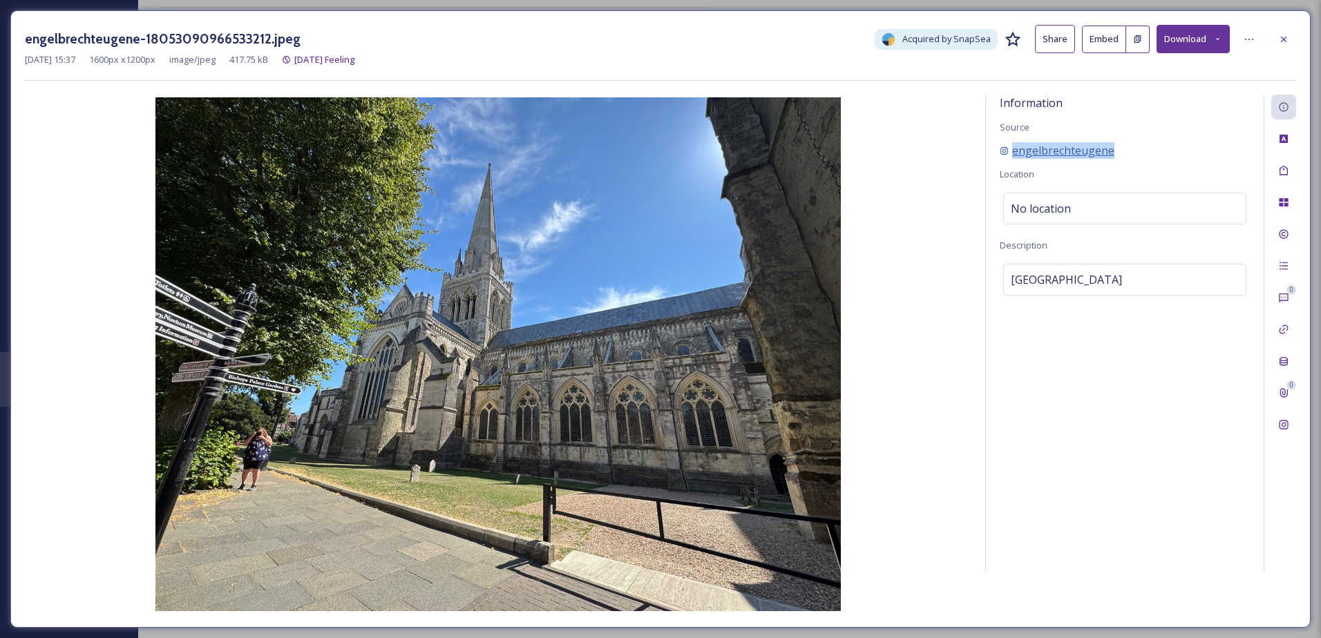
drag, startPoint x: 1121, startPoint y: 148, endPoint x: 1005, endPoint y: 148, distance: 115.4
click at [1005, 148] on div "engelbrechteugene" at bounding box center [1125, 150] width 250 height 17
copy span "engelbrechteugene"
click at [1274, 39] on div at bounding box center [1283, 39] width 25 height 25
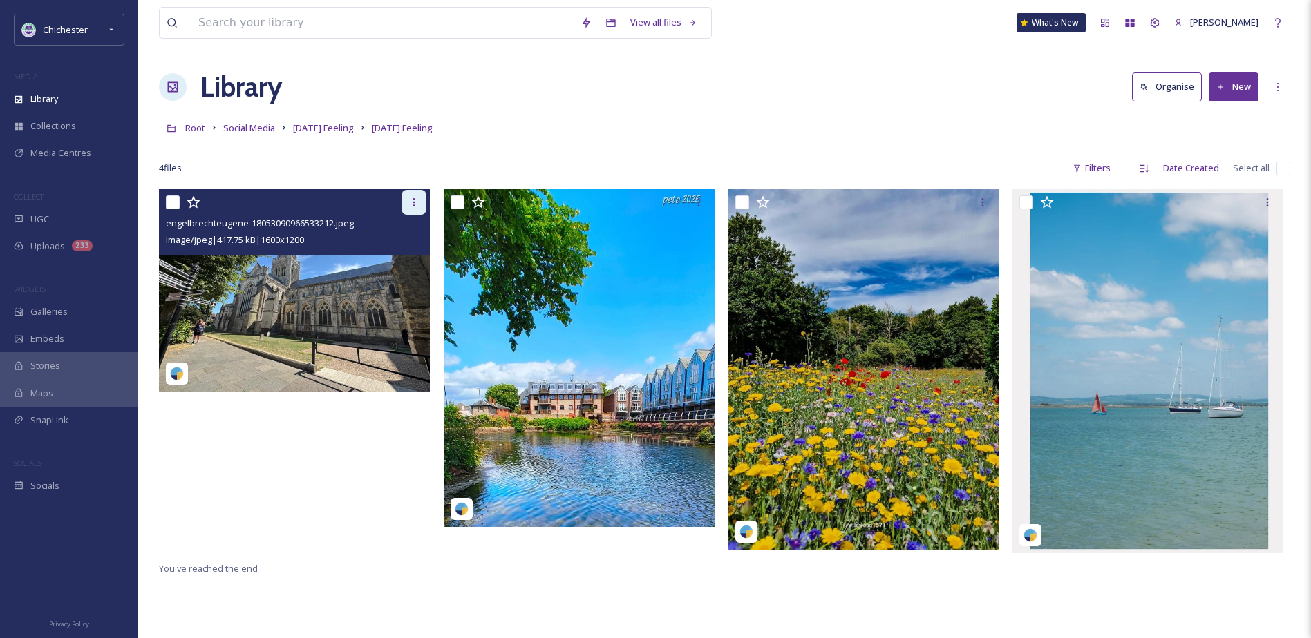
click at [407, 200] on div at bounding box center [413, 202] width 25 height 25
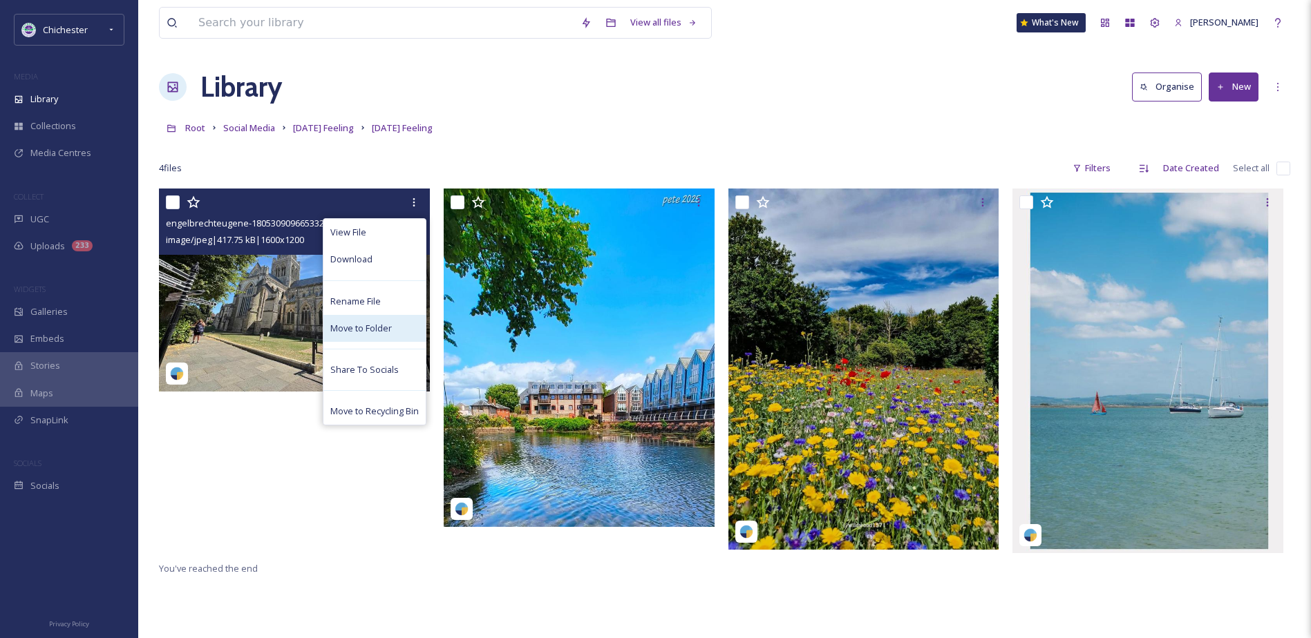
click at [357, 327] on span "Move to Folder" at bounding box center [360, 328] width 61 height 13
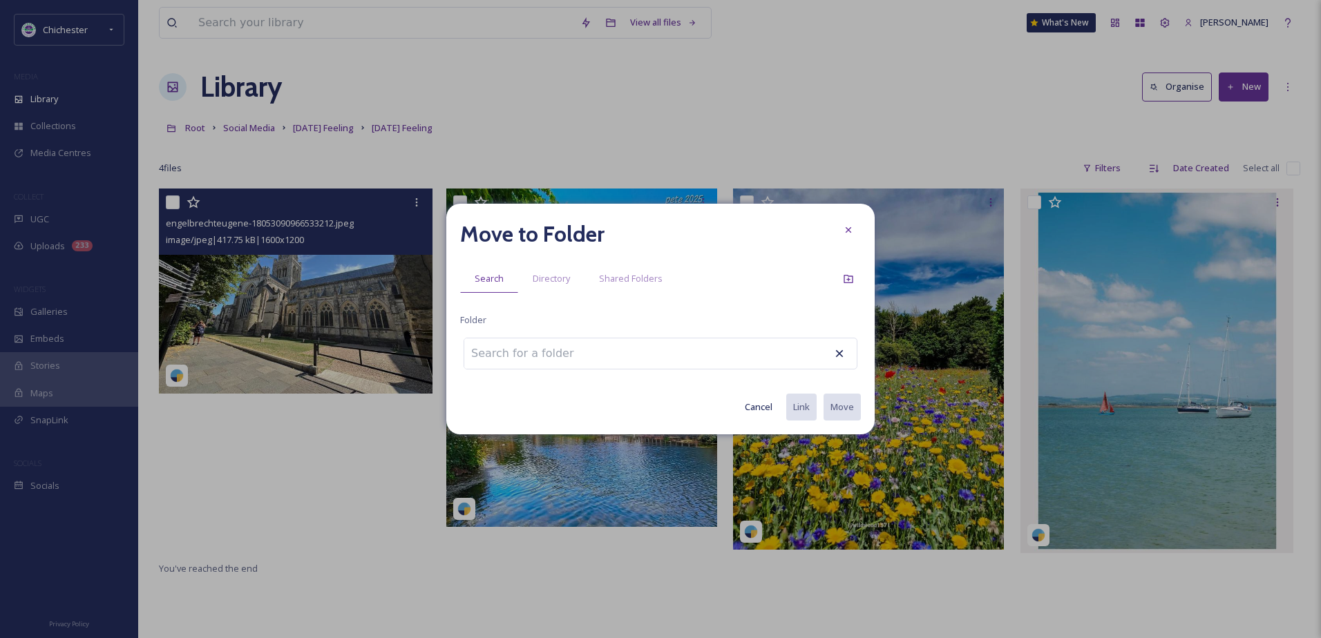
click at [536, 356] on input at bounding box center [540, 354] width 152 height 30
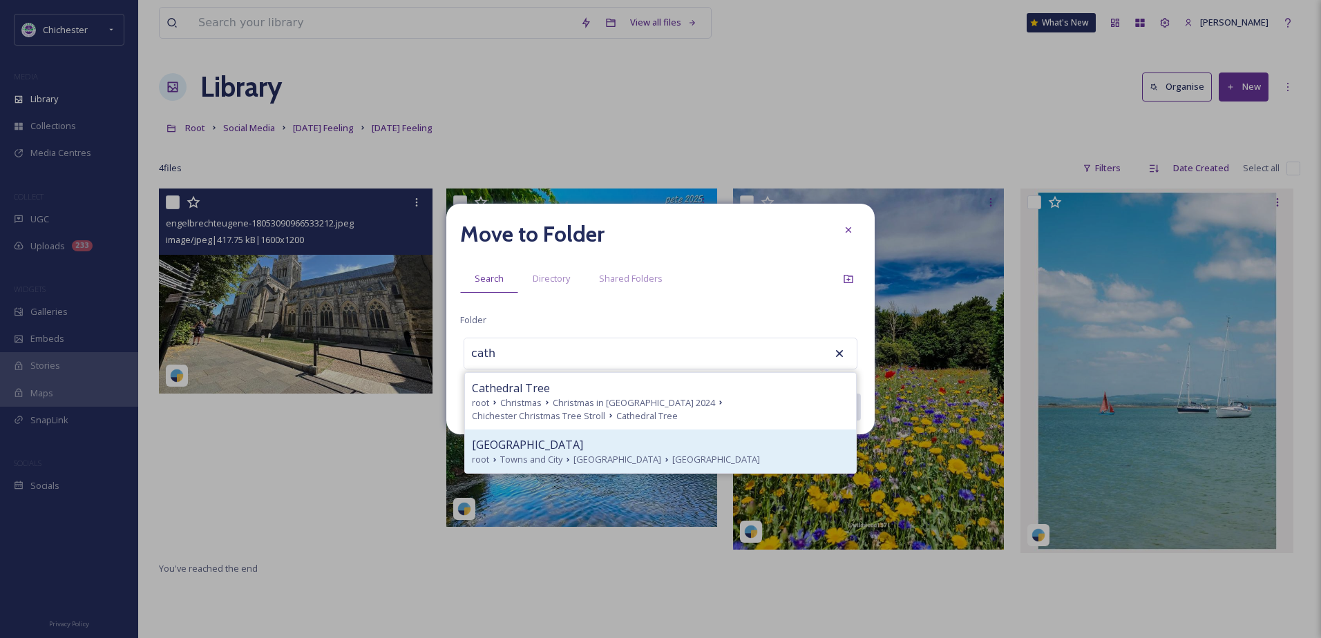
click at [558, 450] on span "[GEOGRAPHIC_DATA]" at bounding box center [527, 445] width 111 height 17
type input "[GEOGRAPHIC_DATA]"
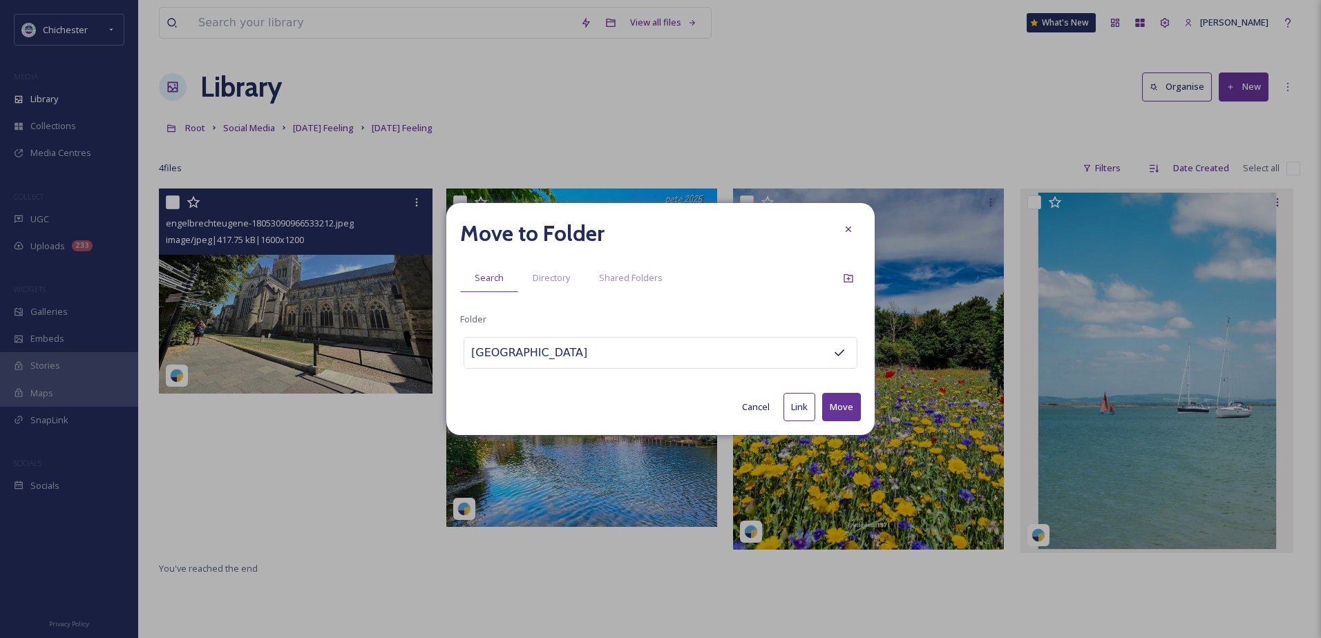
click at [833, 396] on button "Move" at bounding box center [841, 407] width 39 height 28
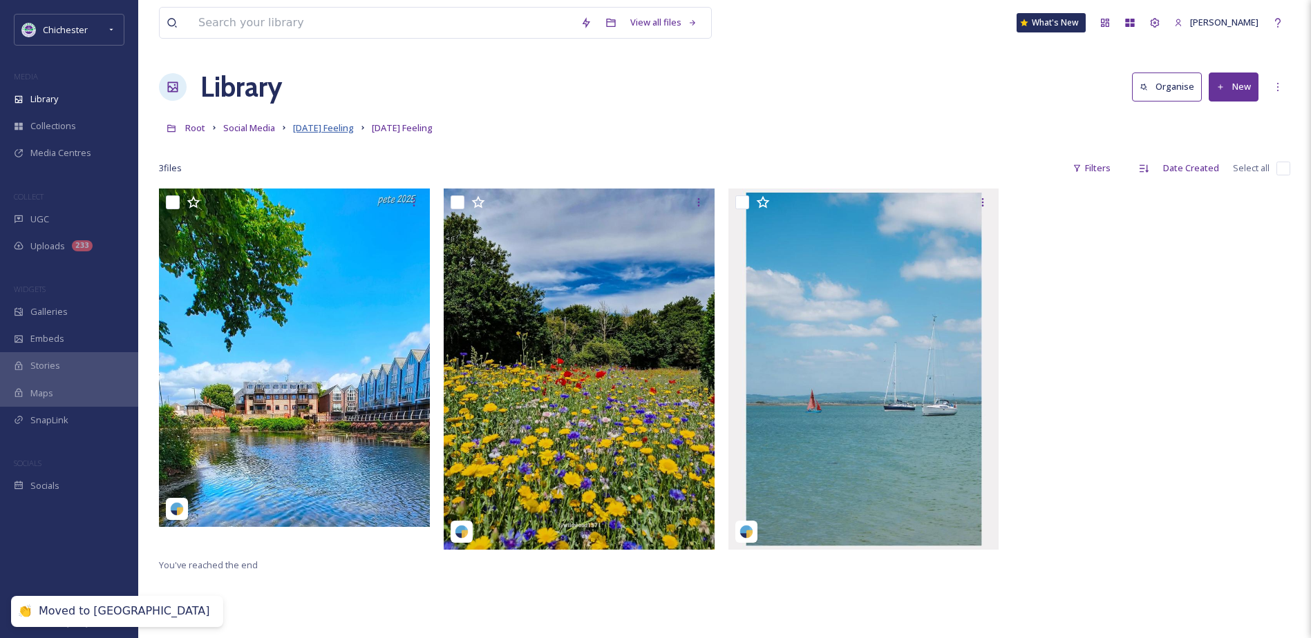
click at [332, 128] on span "[DATE] Feeling" at bounding box center [323, 128] width 61 height 12
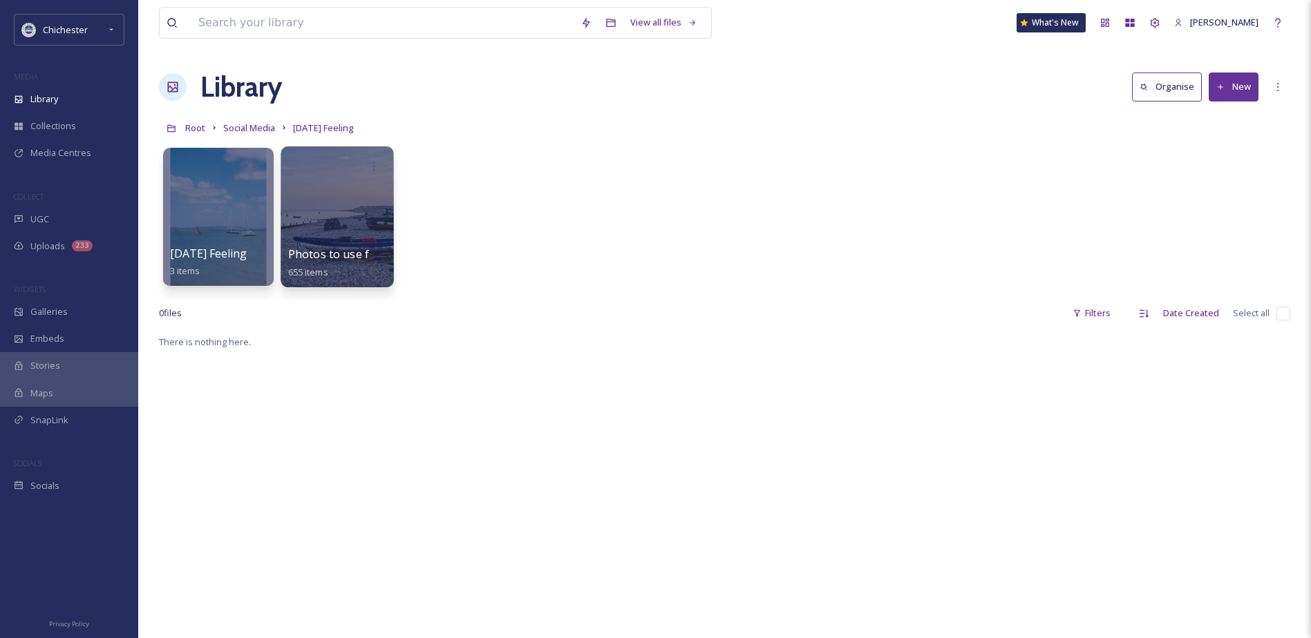
click at [332, 205] on div at bounding box center [337, 216] width 113 height 141
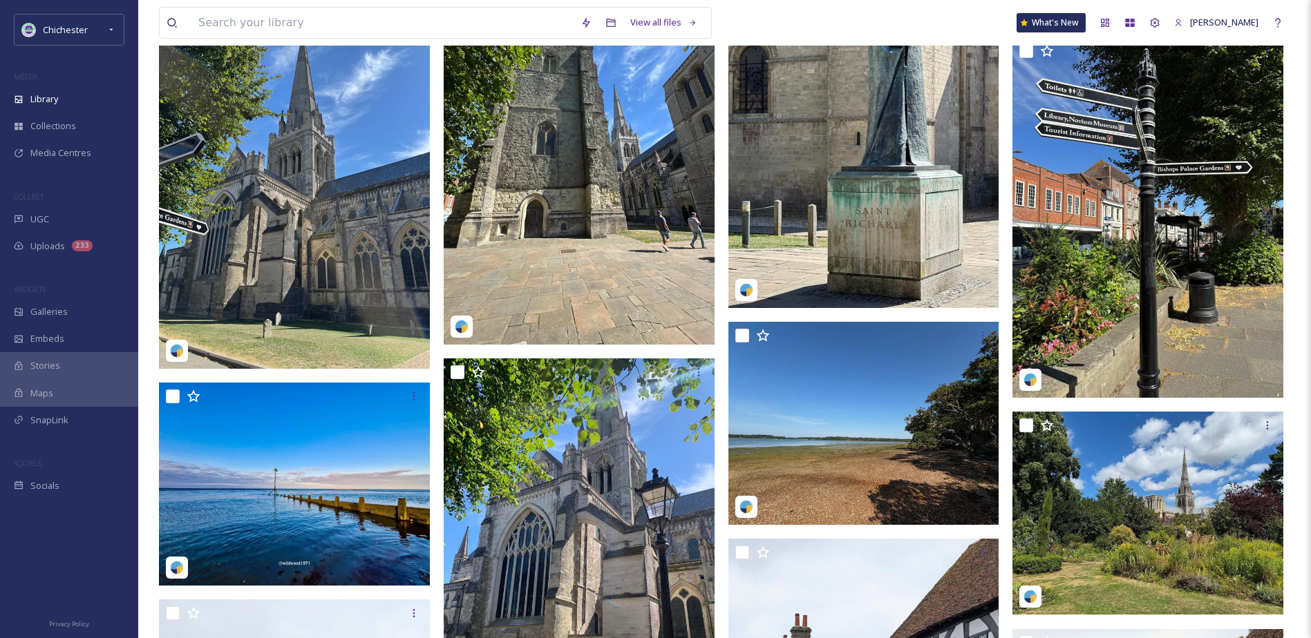
scroll to position [2626, 0]
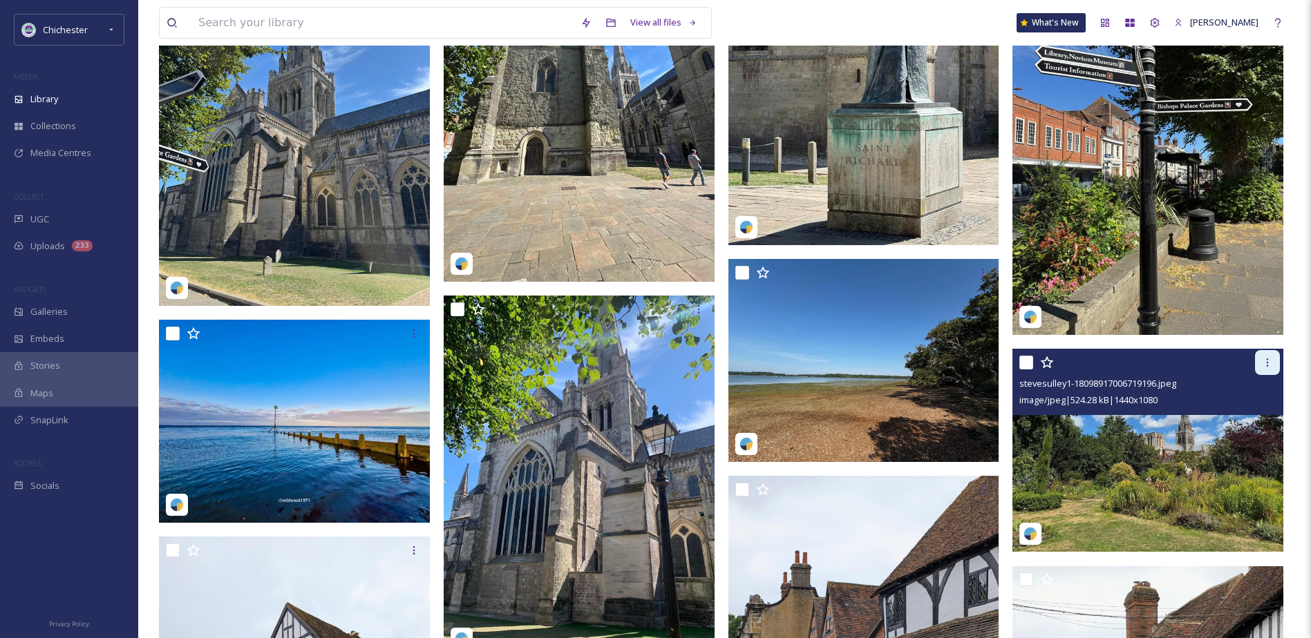
click at [1273, 365] on div at bounding box center [1267, 362] width 25 height 25
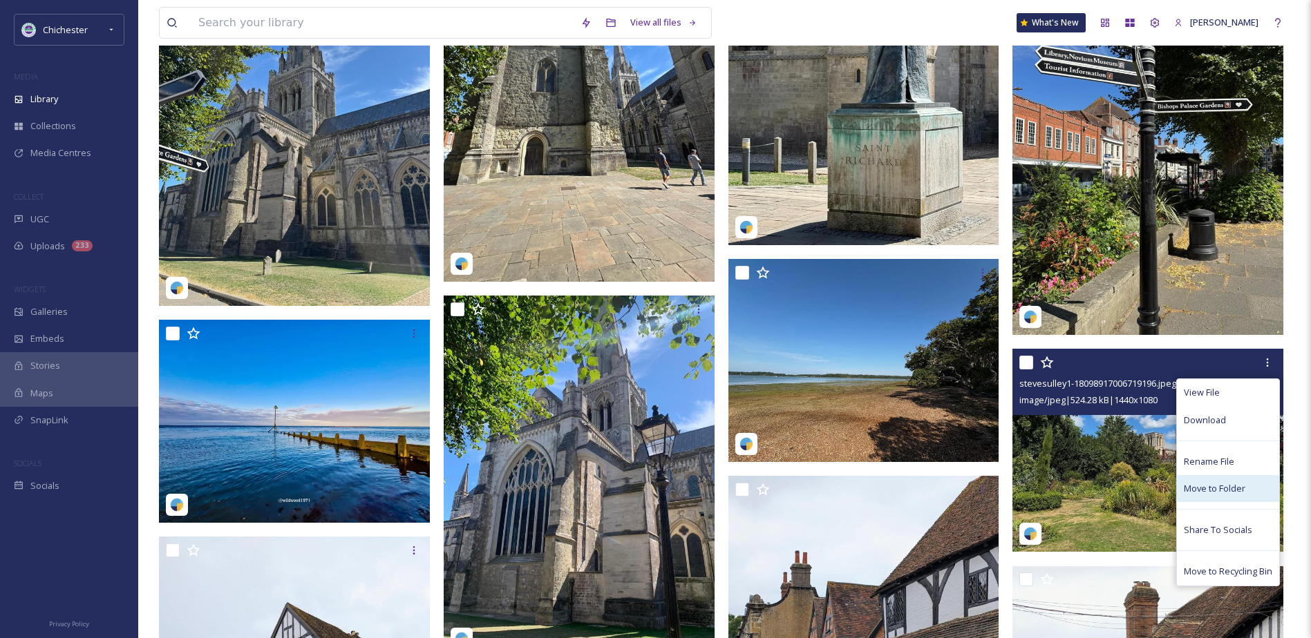
click at [1216, 488] on span "Move to Folder" at bounding box center [1214, 488] width 61 height 13
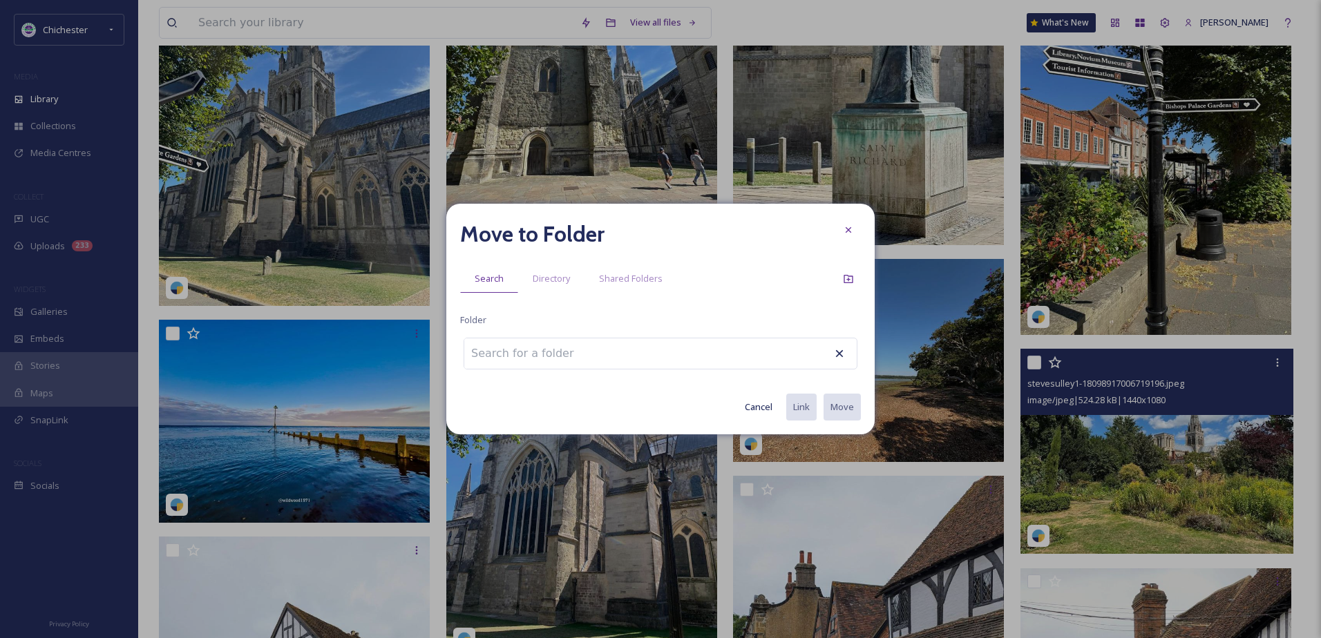
drag, startPoint x: 518, startPoint y: 354, endPoint x: 510, endPoint y: 351, distance: 8.3
click at [515, 354] on input at bounding box center [540, 354] width 152 height 30
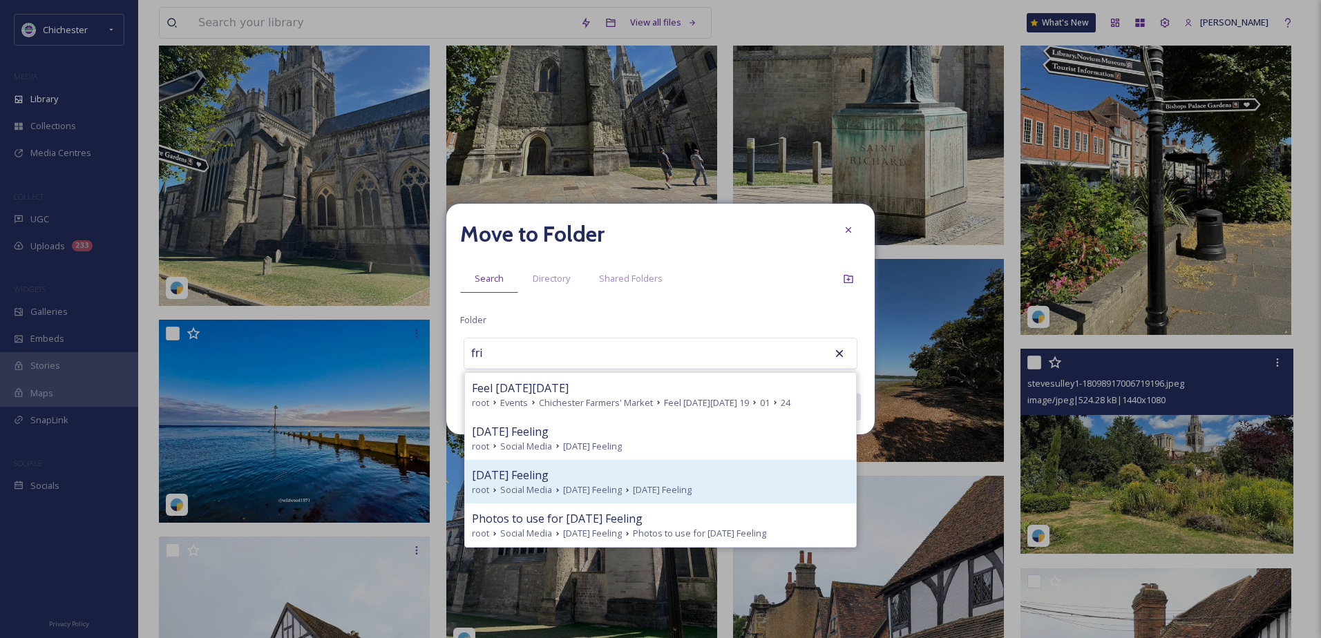
click at [560, 486] on icon at bounding box center [557, 490] width 11 height 11
type input "[DATE] Feeling"
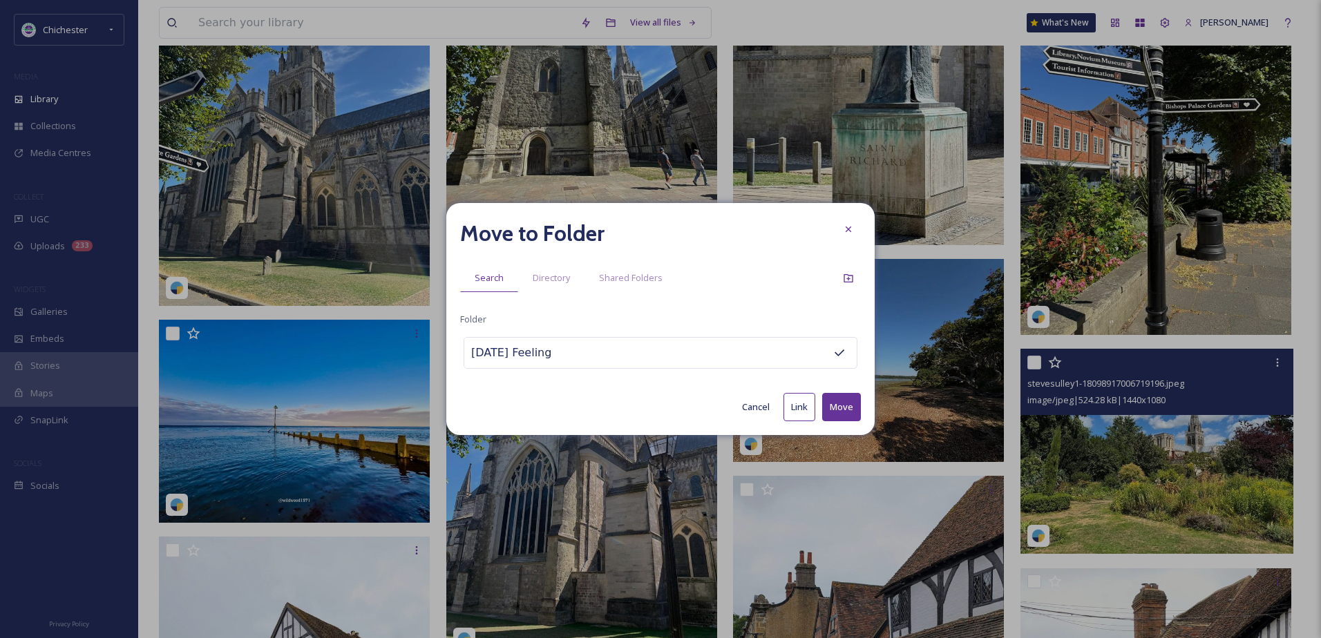
click at [860, 410] on button "Move" at bounding box center [841, 407] width 39 height 28
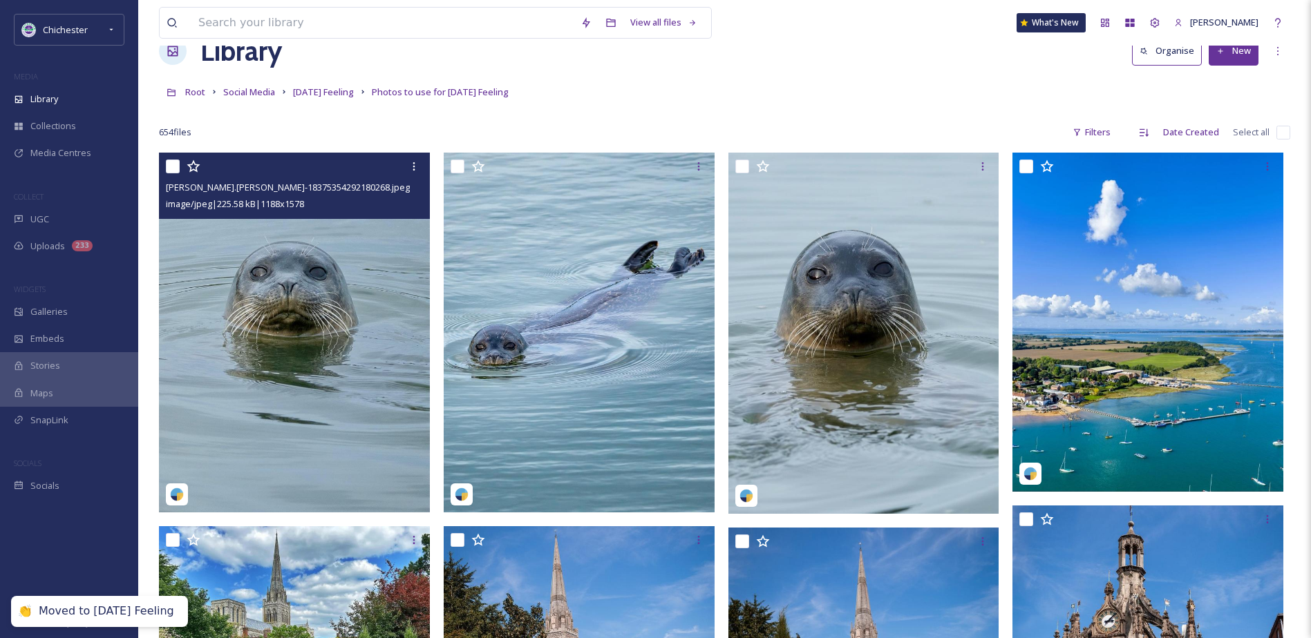
scroll to position [0, 0]
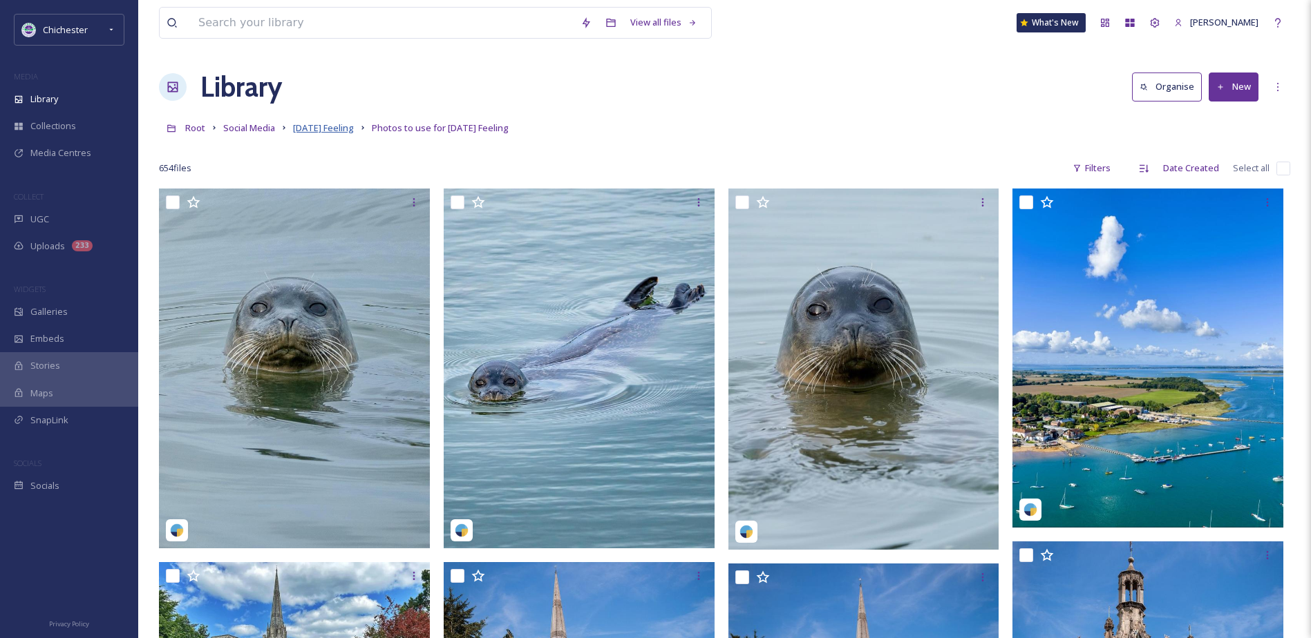
click at [334, 129] on span "[DATE] Feeling" at bounding box center [323, 128] width 61 height 12
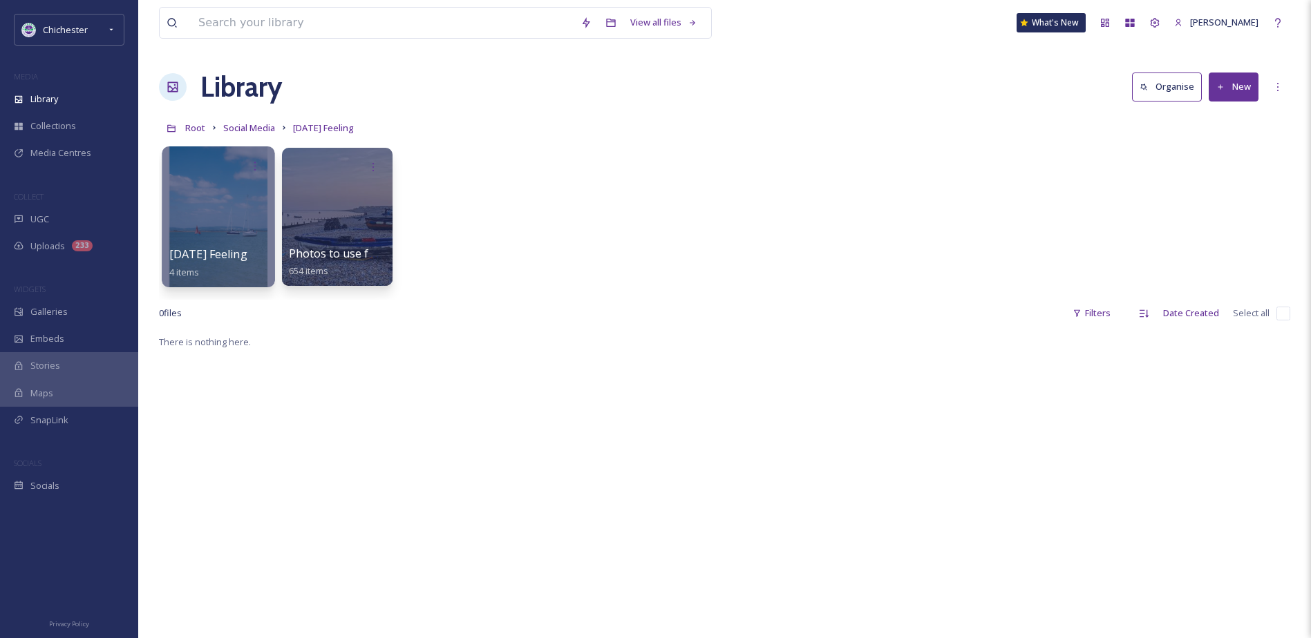
click at [192, 229] on div at bounding box center [218, 216] width 113 height 141
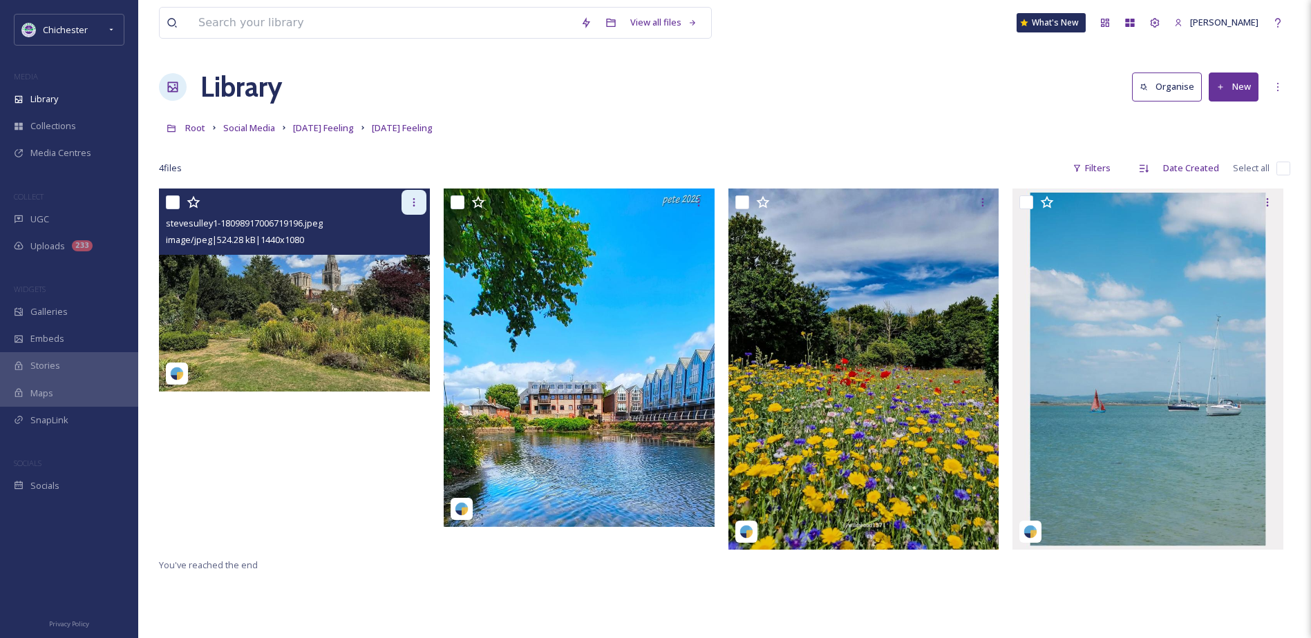
click at [416, 200] on icon at bounding box center [413, 202] width 11 height 11
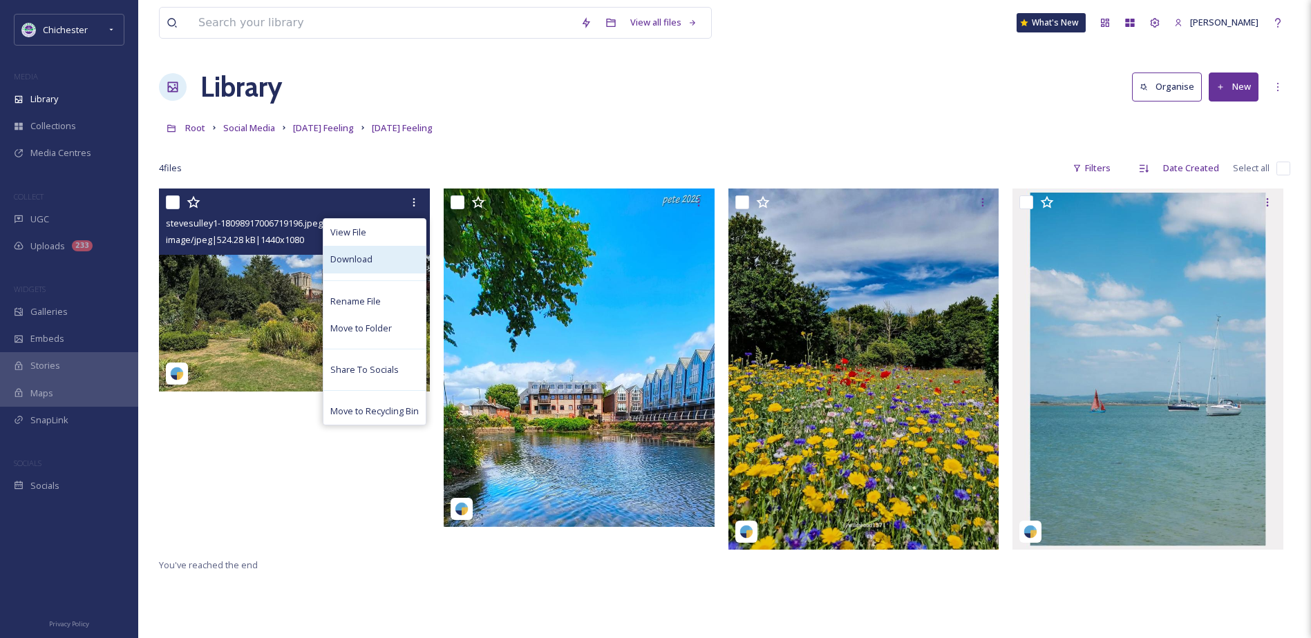
click at [350, 269] on div "Download" at bounding box center [374, 259] width 102 height 27
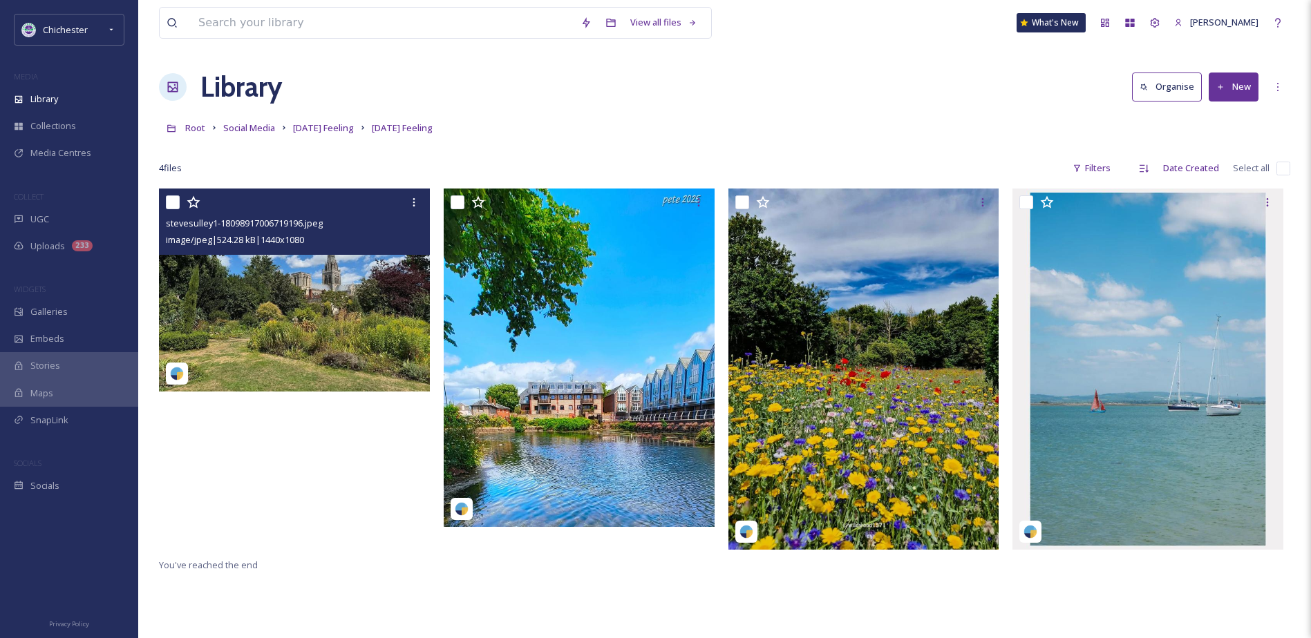
click at [283, 304] on img at bounding box center [294, 290] width 271 height 203
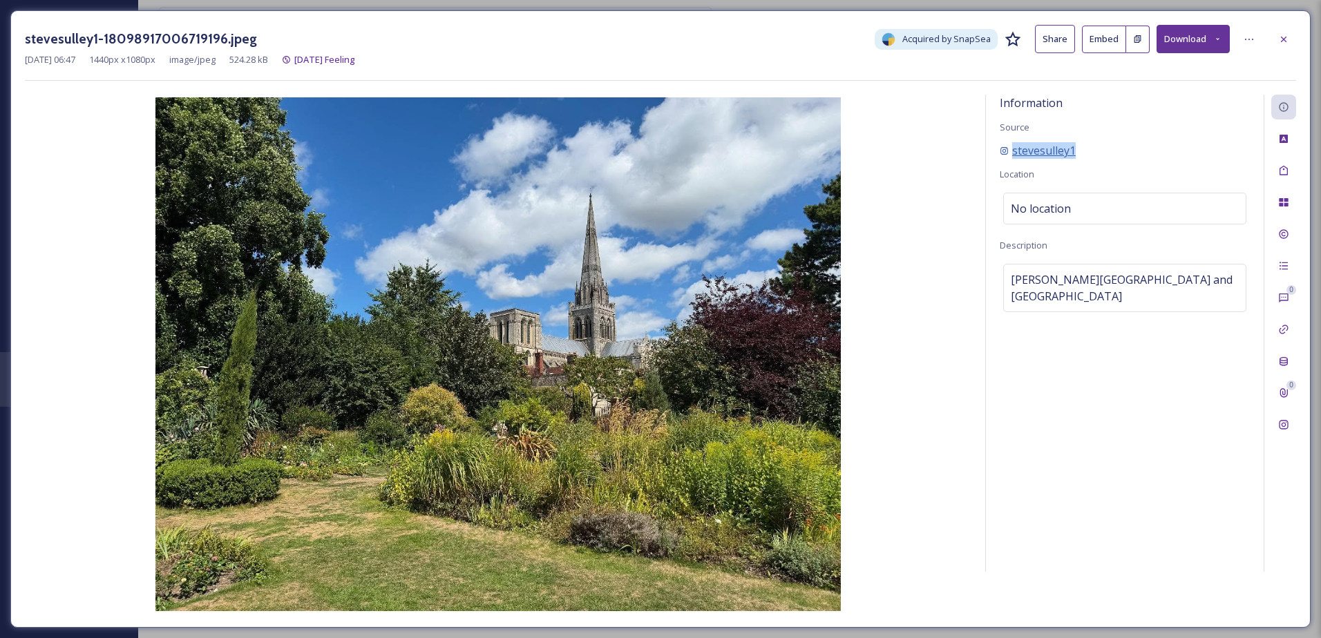
drag, startPoint x: 1020, startPoint y: 146, endPoint x: 1005, endPoint y: 146, distance: 15.2
click at [1005, 146] on div "stevesulley1" at bounding box center [1125, 150] width 250 height 17
copy span "stevesulley1"
click at [1278, 39] on icon at bounding box center [1283, 39] width 11 height 11
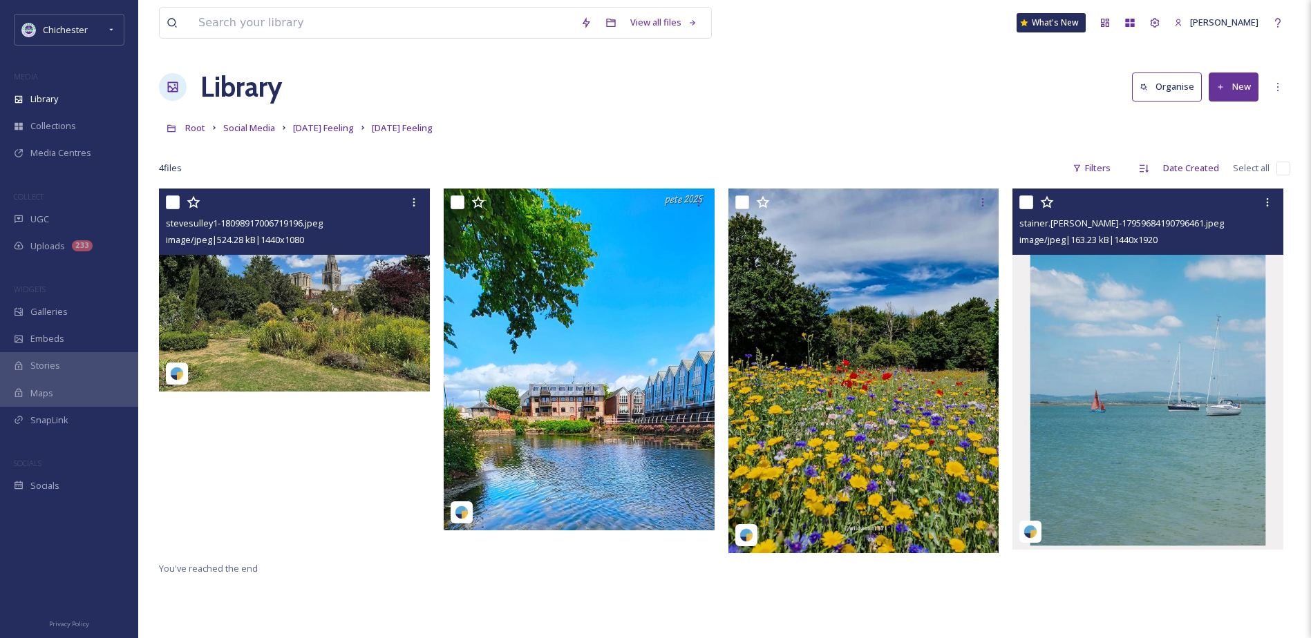
click at [1110, 306] on img at bounding box center [1147, 369] width 271 height 361
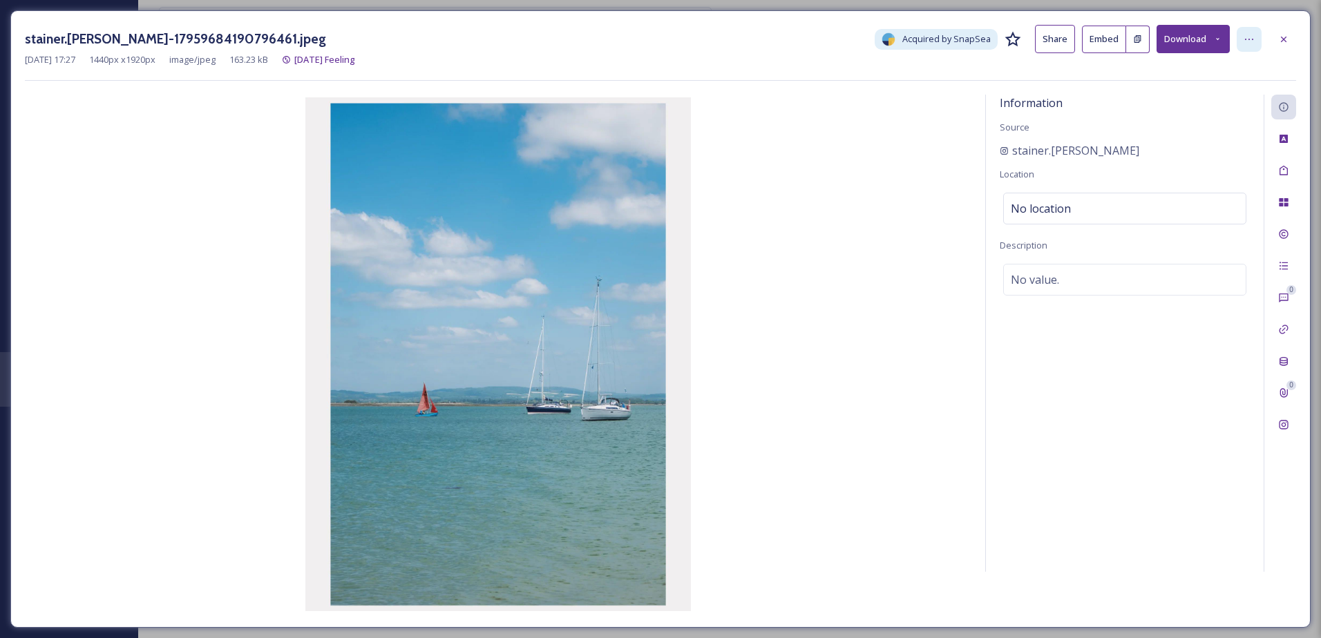
click at [1246, 36] on icon at bounding box center [1249, 39] width 11 height 11
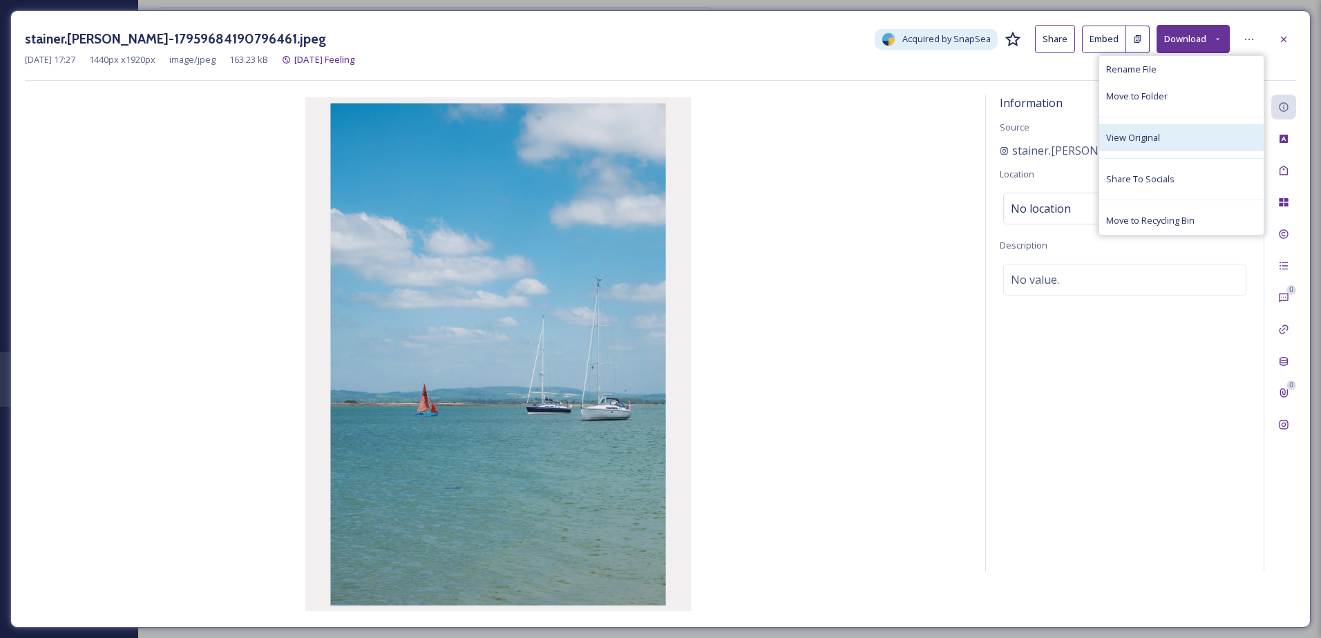
click at [1154, 137] on span "View Original" at bounding box center [1133, 137] width 54 height 13
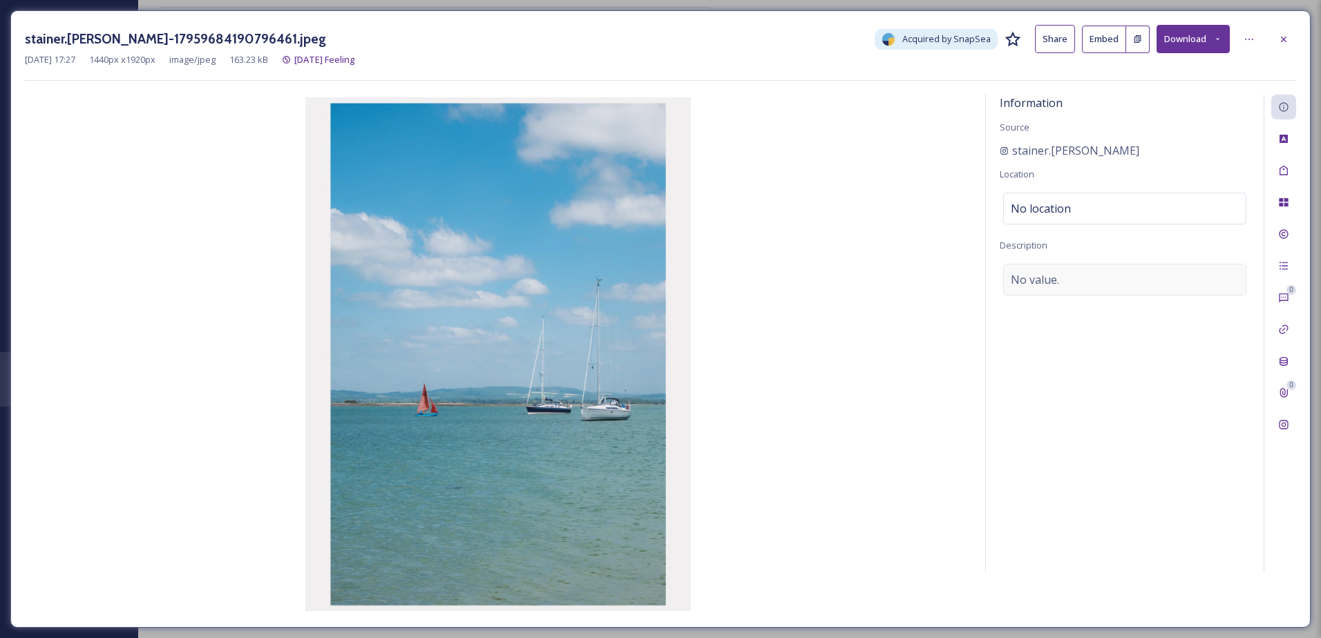
click at [1016, 274] on span "No value." at bounding box center [1035, 280] width 48 height 17
click at [1033, 284] on textarea at bounding box center [1125, 321] width 250 height 115
type textarea "Boats in [GEOGRAPHIC_DATA]"
click at [1280, 35] on icon at bounding box center [1283, 39] width 11 height 11
